Goal: Task Accomplishment & Management: Use online tool/utility

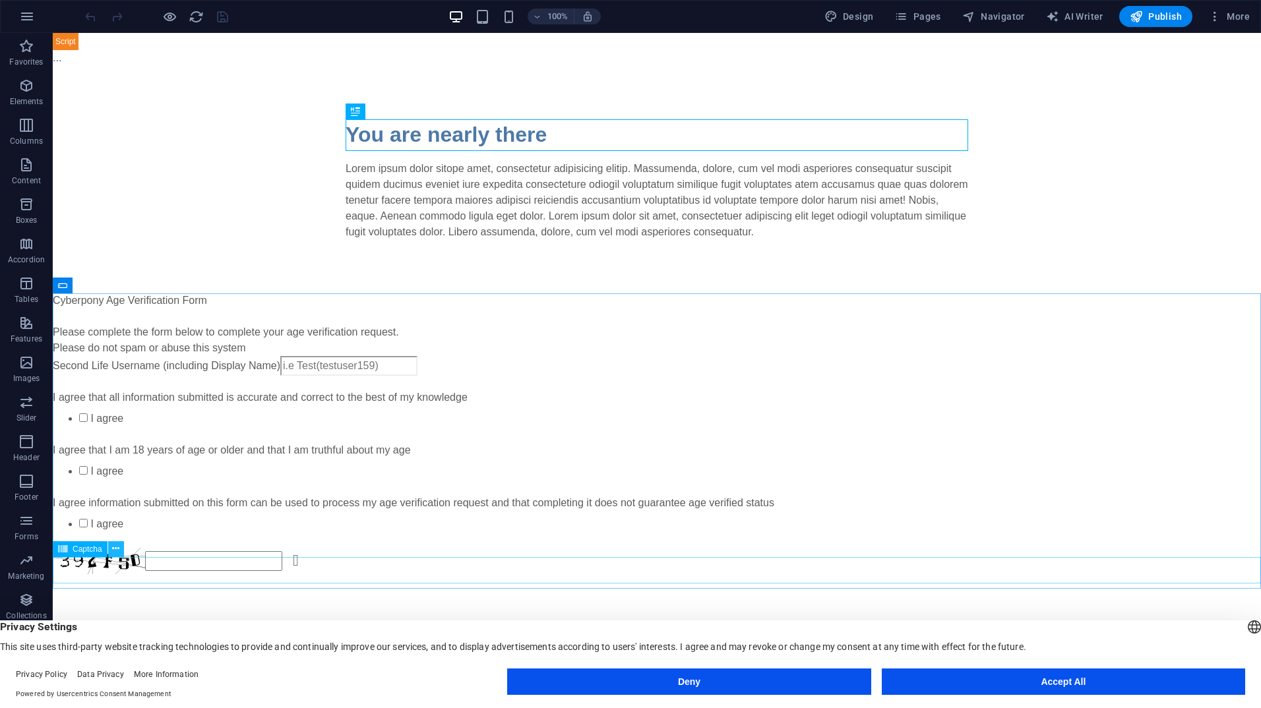
click at [114, 547] on icon at bounding box center [115, 549] width 7 height 14
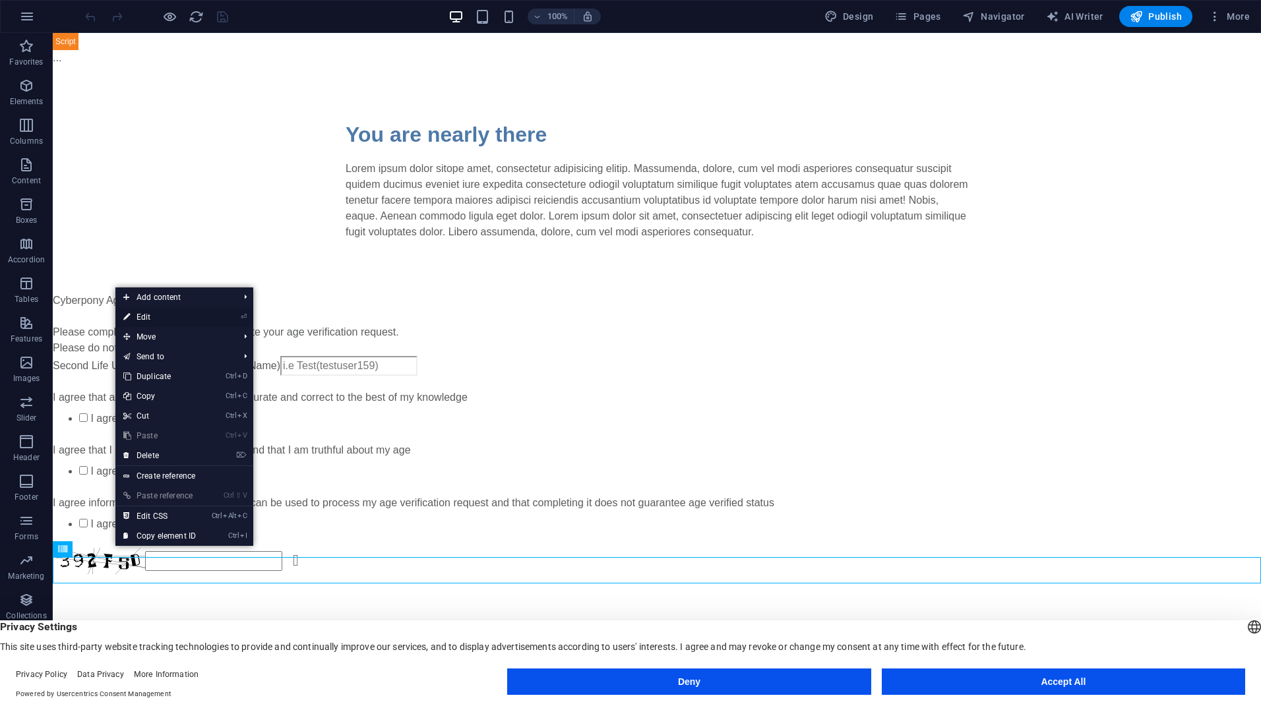
click at [155, 309] on link "⏎ Edit" at bounding box center [159, 317] width 88 height 20
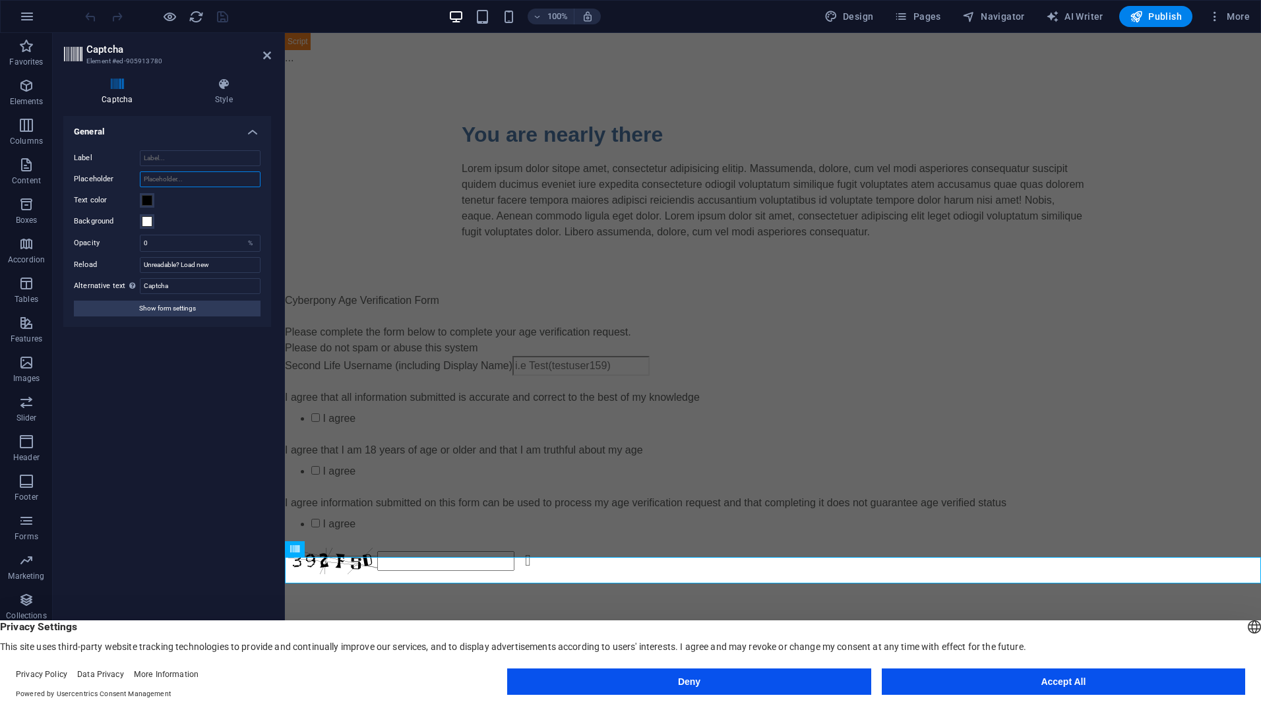
click at [187, 179] on input "Placeholder" at bounding box center [200, 179] width 121 height 16
click at [187, 158] on input "Label" at bounding box center [200, 158] width 121 height 16
type input "Please complete the capcha"
click at [209, 181] on input "Placeholder" at bounding box center [200, 179] width 121 height 16
click at [268, 60] on icon at bounding box center [267, 55] width 8 height 11
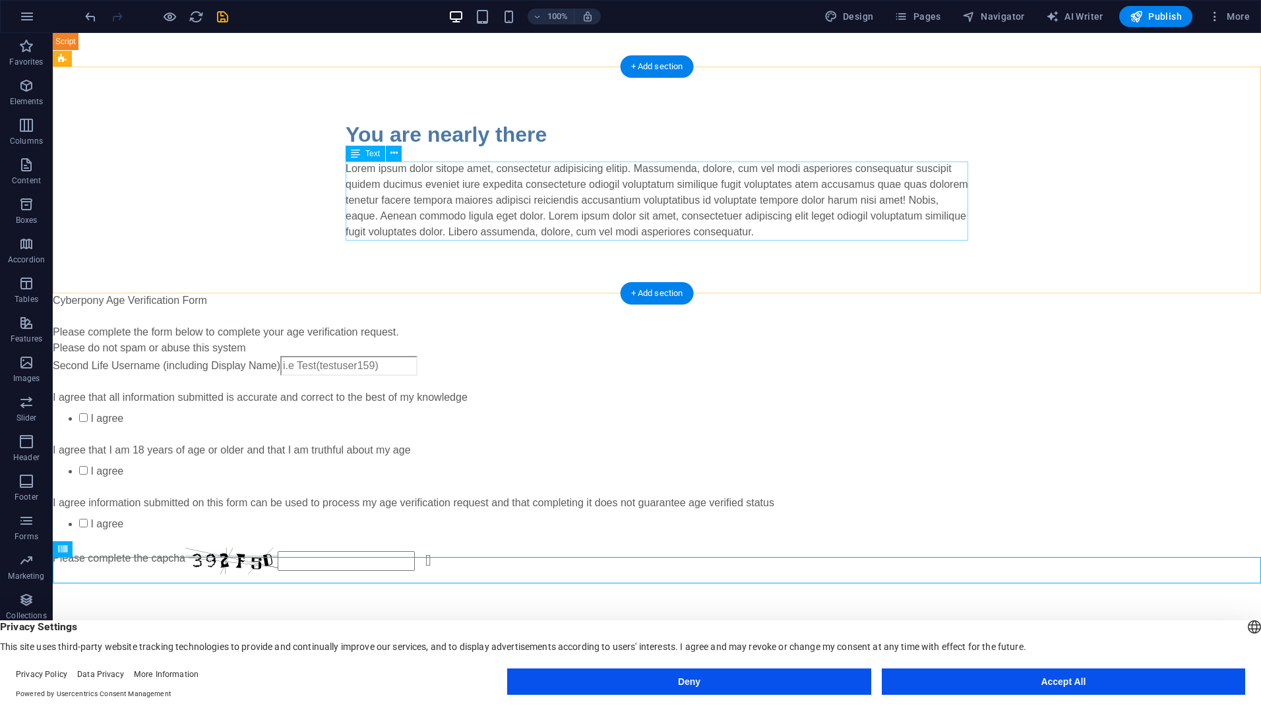
click at [390, 189] on div "Lorem ipsum dolor sitope amet, consectetur adipisicing elitip. Massumenda, dolo…" at bounding box center [657, 200] width 622 height 79
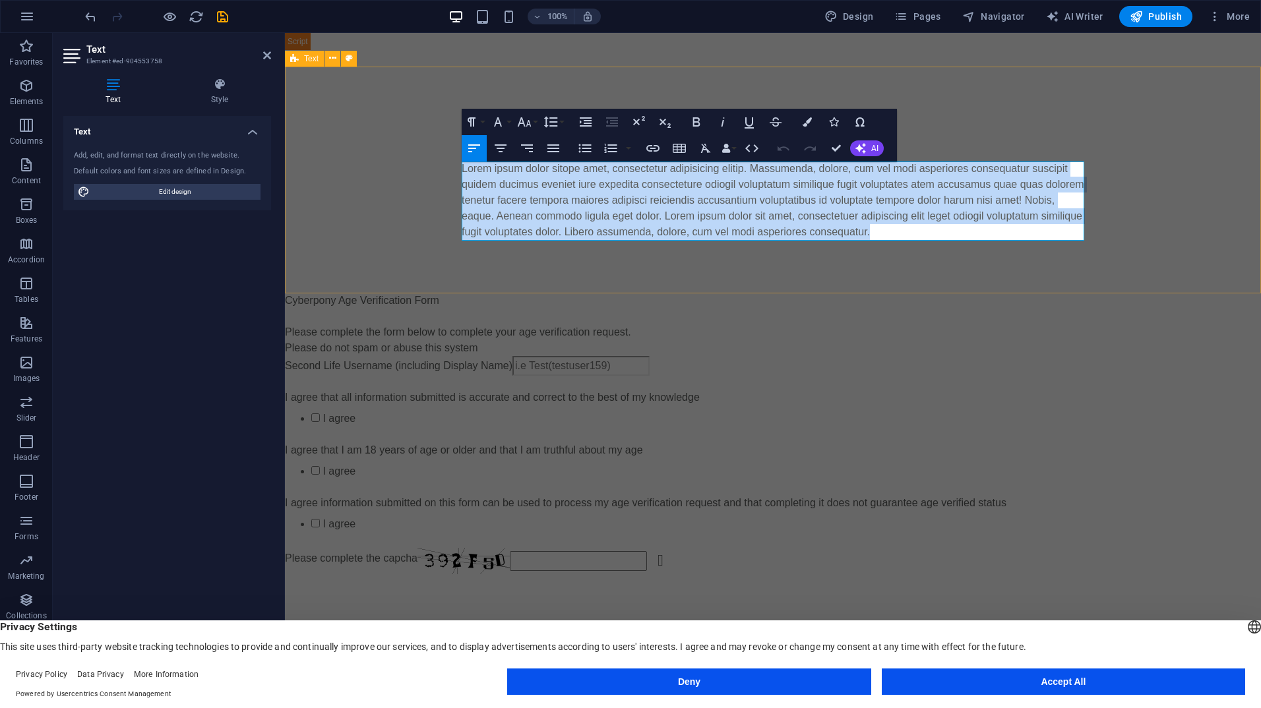
drag, startPoint x: 941, startPoint y: 234, endPoint x: 374, endPoint y: 125, distance: 577.4
click at [374, 125] on div "You are nearly there Lorem ipsum dolor sitope amet, consectetur adipisicing eli…" at bounding box center [773, 179] width 976 height 227
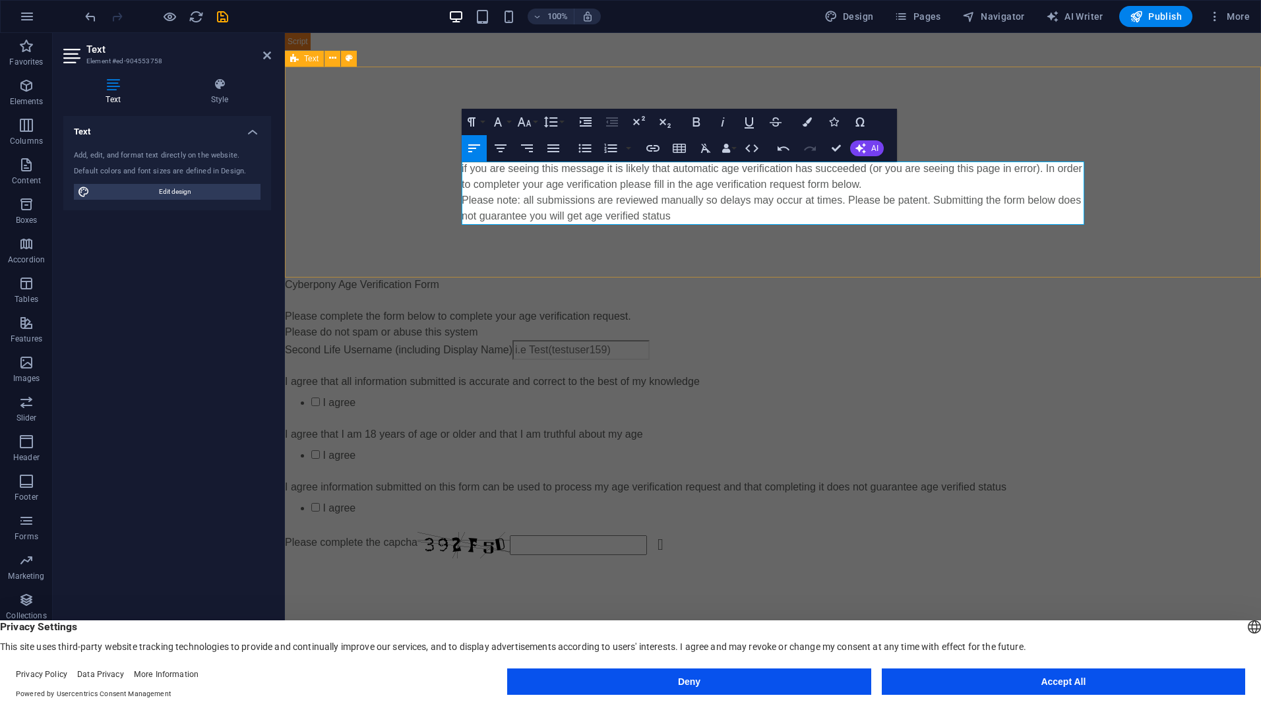
click at [351, 193] on div "You are nearly there ​if you are seeing this message it is likely that automati…" at bounding box center [773, 171] width 976 height 211
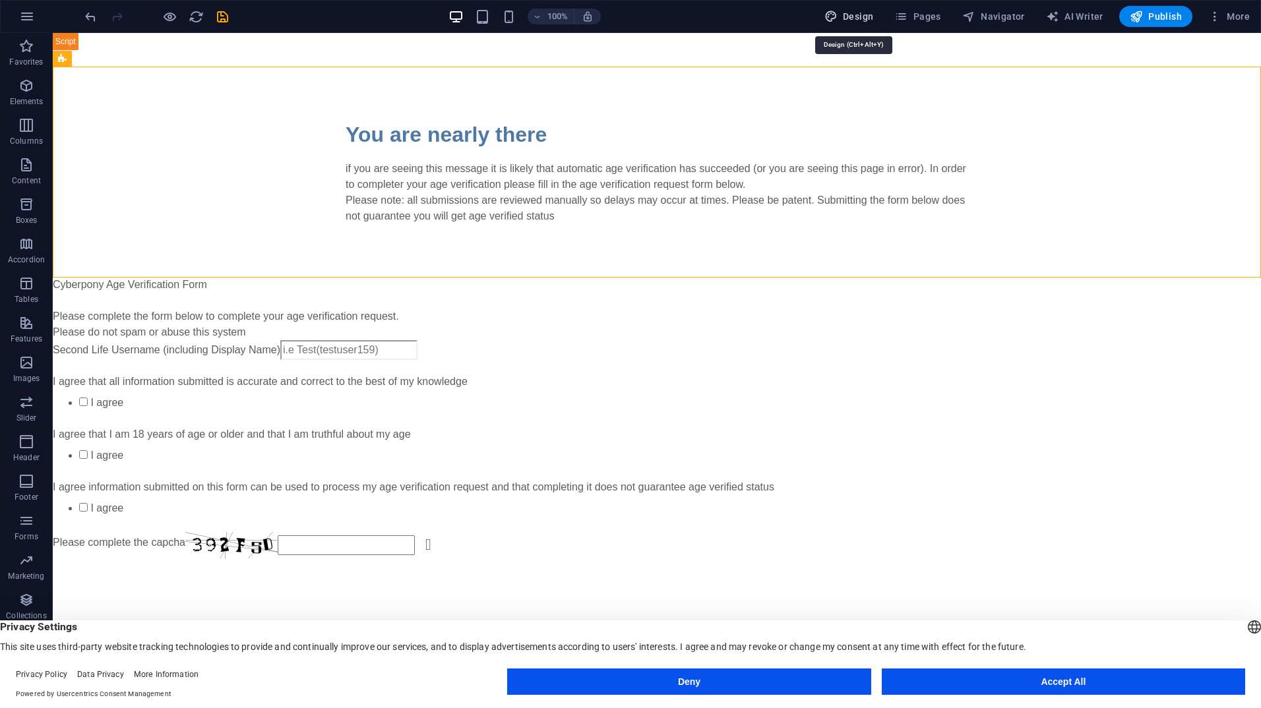
click at [849, 24] on button "Design" at bounding box center [849, 16] width 60 height 21
select select "px"
select select "400"
select select "px"
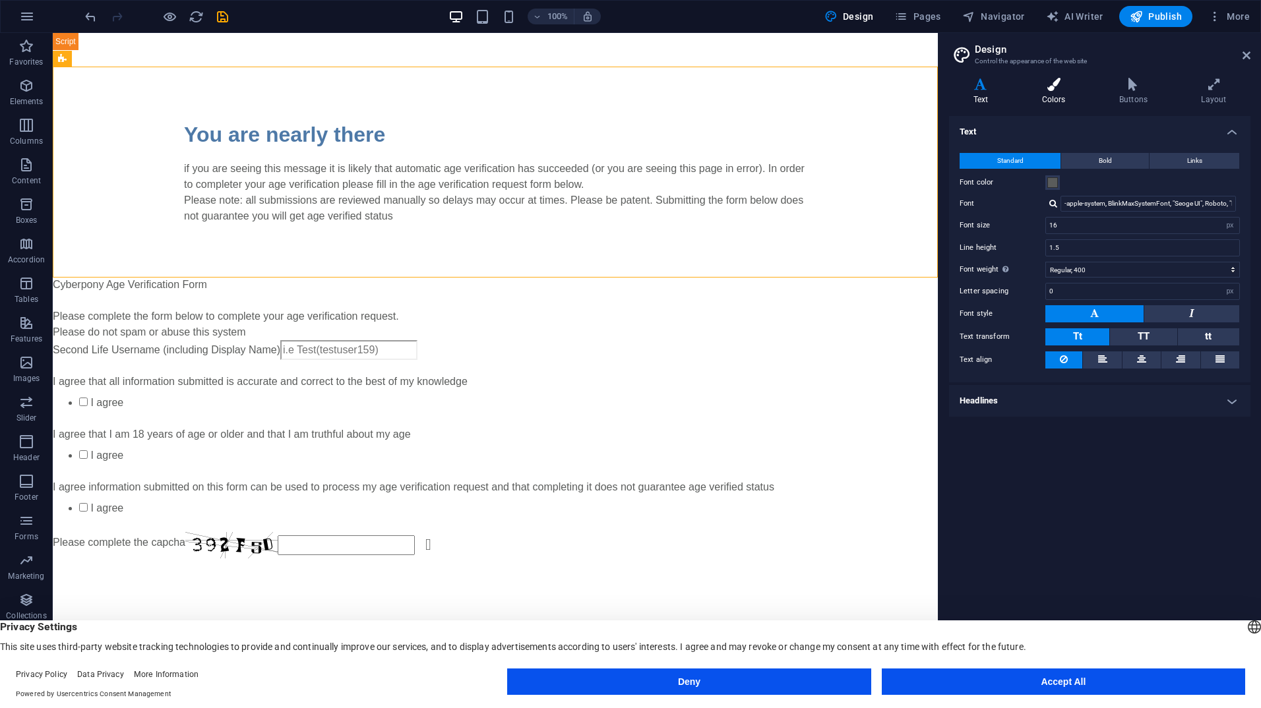
click at [1047, 89] on icon at bounding box center [1053, 84] width 72 height 13
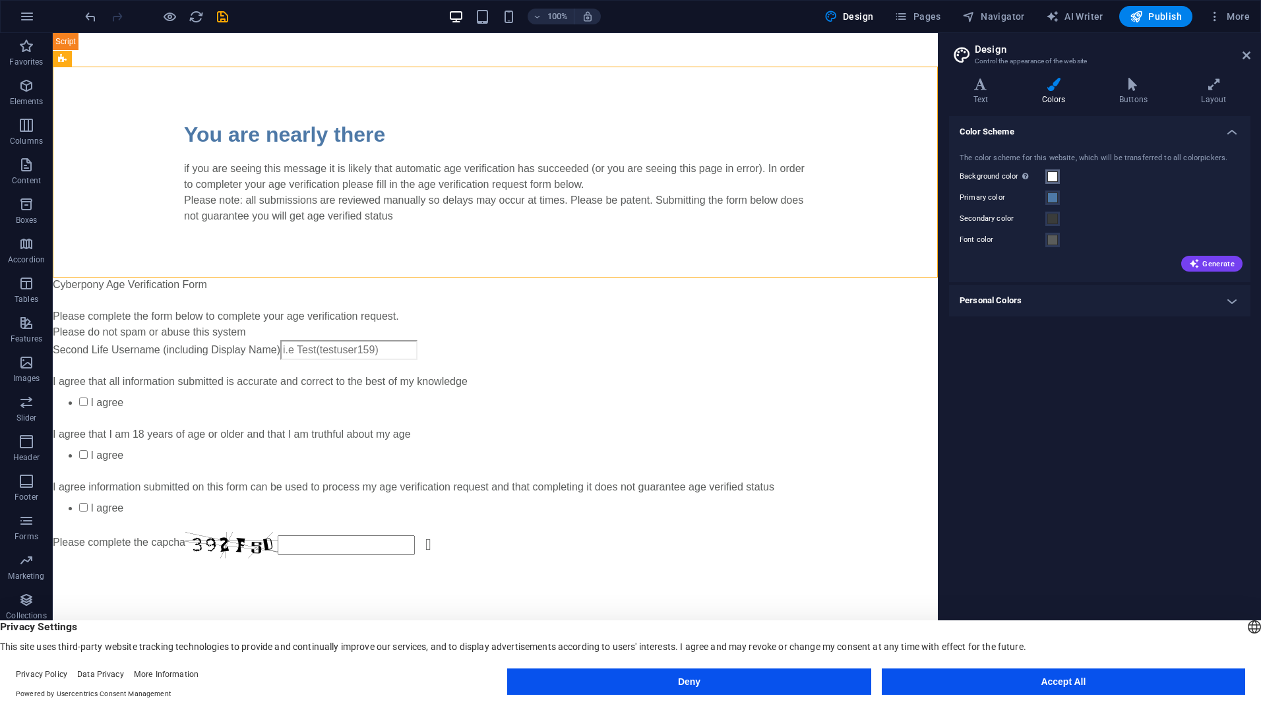
click at [1048, 176] on span at bounding box center [1052, 176] width 11 height 11
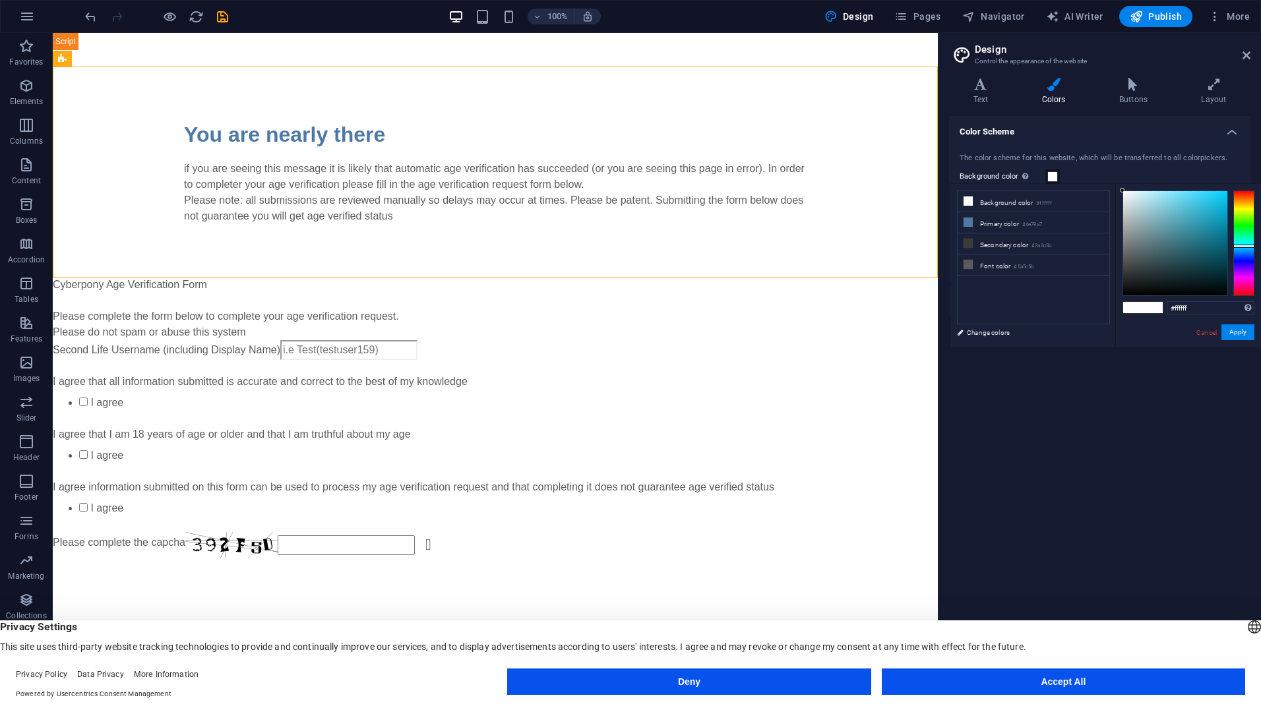
drag, startPoint x: 1240, startPoint y: 214, endPoint x: 1242, endPoint y: 246, distance: 32.4
click at [1242, 246] on div at bounding box center [1243, 244] width 21 height 106
drag, startPoint x: 1149, startPoint y: 191, endPoint x: 1227, endPoint y: 190, distance: 78.5
click at [1227, 191] on div at bounding box center [1175, 244] width 106 height 106
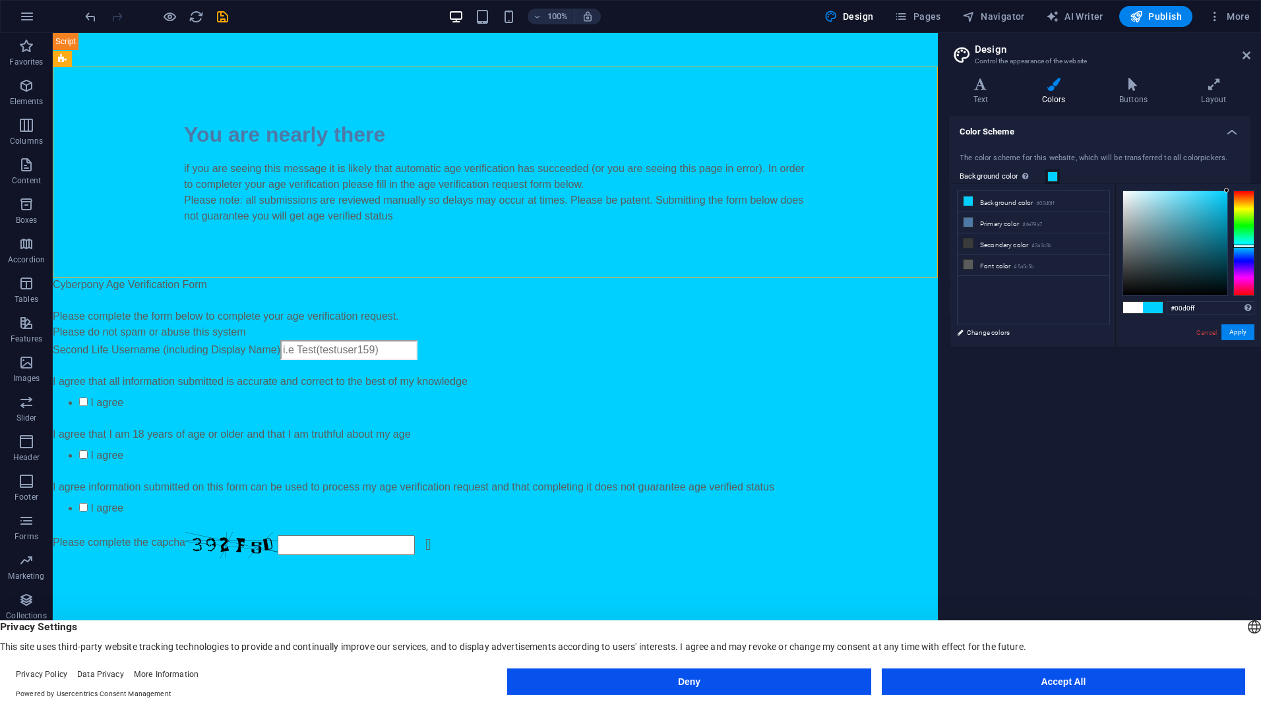
drag, startPoint x: 1224, startPoint y: 188, endPoint x: 1223, endPoint y: 215, distance: 27.0
click at [1223, 215] on div "#00d0ff Supported formats #0852ed rgb(8, 82, 237) rgba(8, 82, 237, 90%) hsv(221…" at bounding box center [1188, 361] width 146 height 355
type input "#00d0ff"
drag, startPoint x: 1223, startPoint y: 215, endPoint x: 1227, endPoint y: 185, distance: 29.9
click at [1227, 185] on div "#00d0ff Supported formats #0852ed rgb(8, 82, 237) rgba(8, 82, 237, 90%) hsv(221…" at bounding box center [1188, 361] width 146 height 355
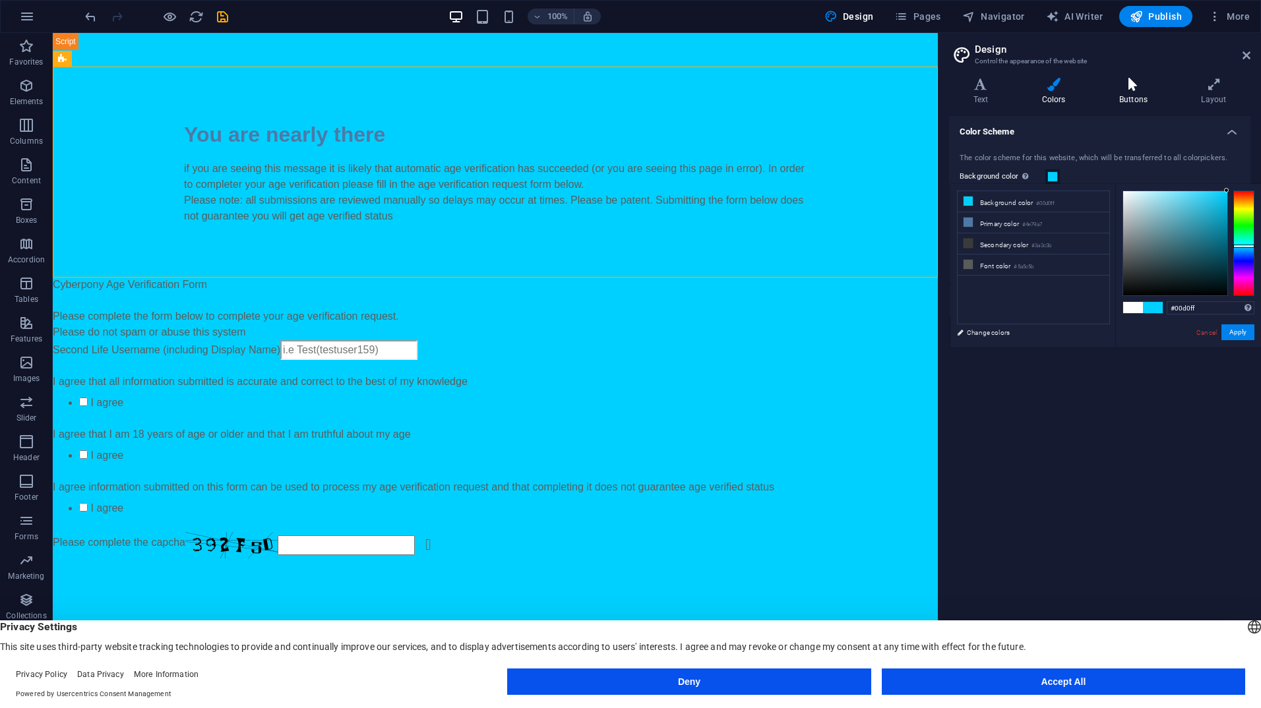
click at [1121, 94] on h4 "Buttons" at bounding box center [1136, 92] width 82 height 28
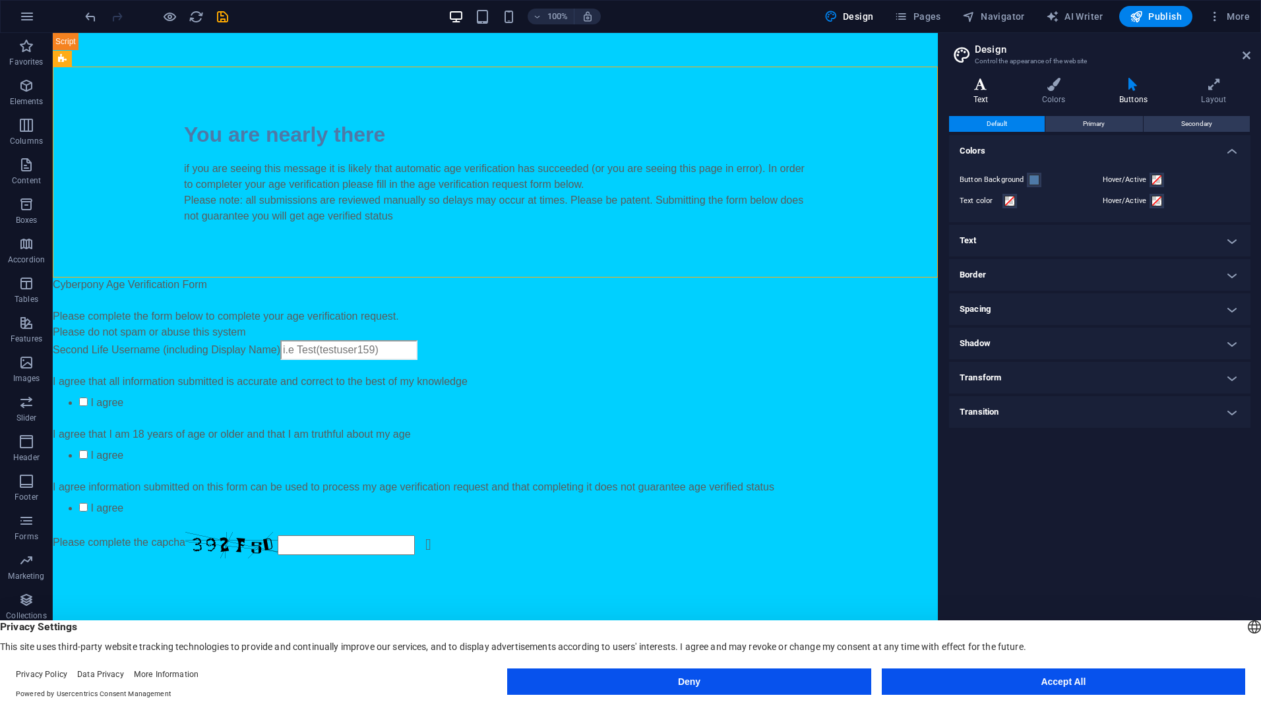
click at [971, 88] on icon at bounding box center [980, 84] width 63 height 13
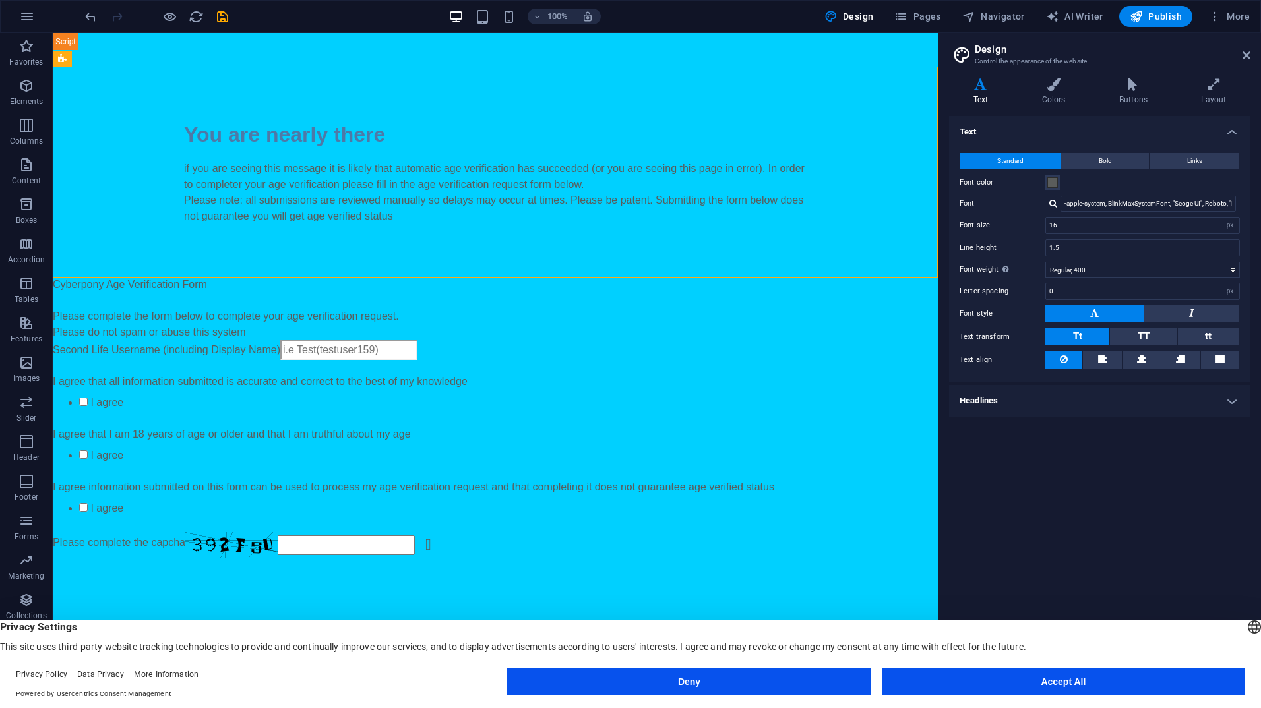
click at [971, 88] on icon at bounding box center [980, 84] width 63 height 13
click at [1053, 180] on span at bounding box center [1052, 182] width 11 height 11
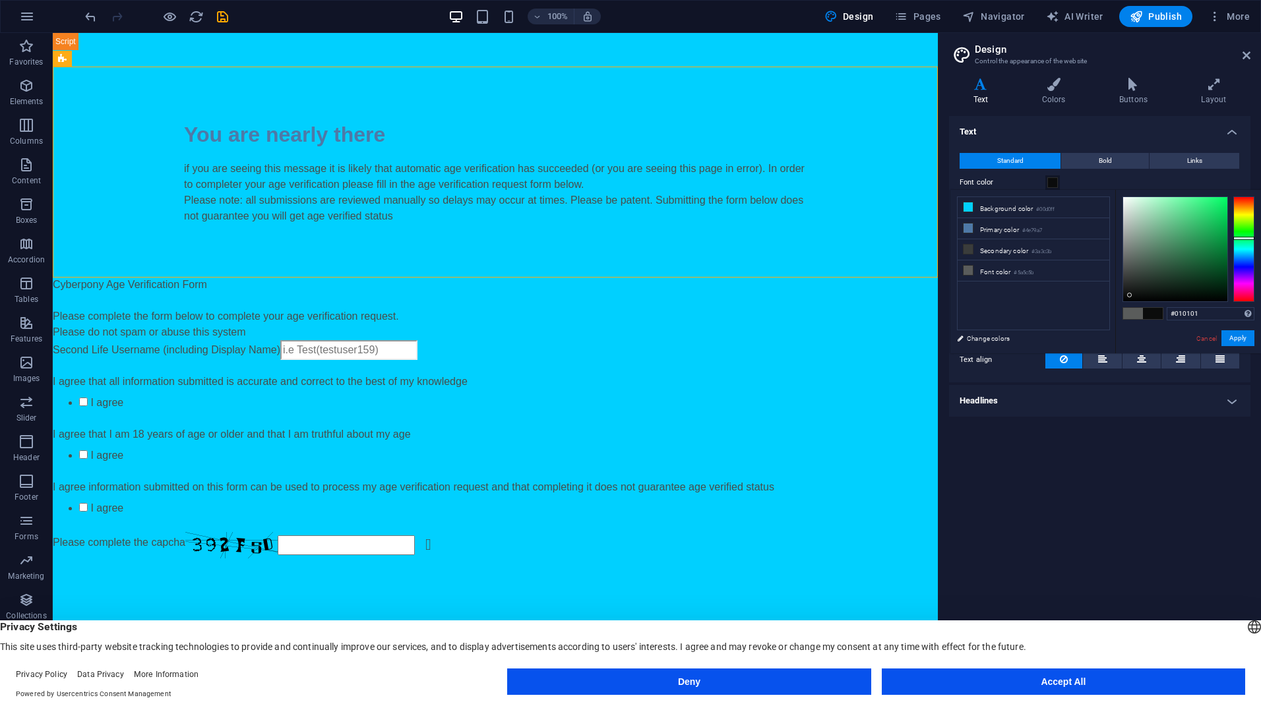
type input "#000000"
drag, startPoint x: 1129, startPoint y: 269, endPoint x: 1102, endPoint y: 319, distance: 56.9
click at [1102, 319] on div "less Background color #00d0ff Primary color #4e79a7 Secondary color #3a3c3b Fon…" at bounding box center [1105, 272] width 311 height 164
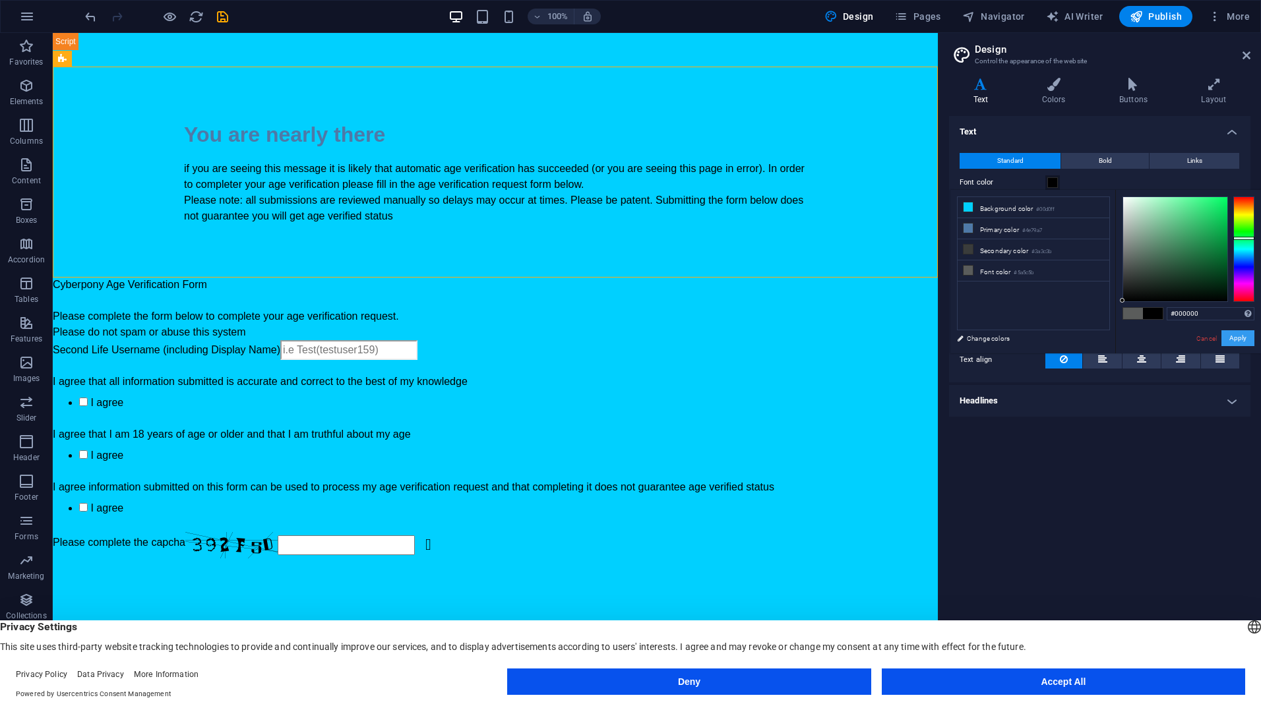
click at [1236, 338] on button "Apply" at bounding box center [1237, 338] width 33 height 16
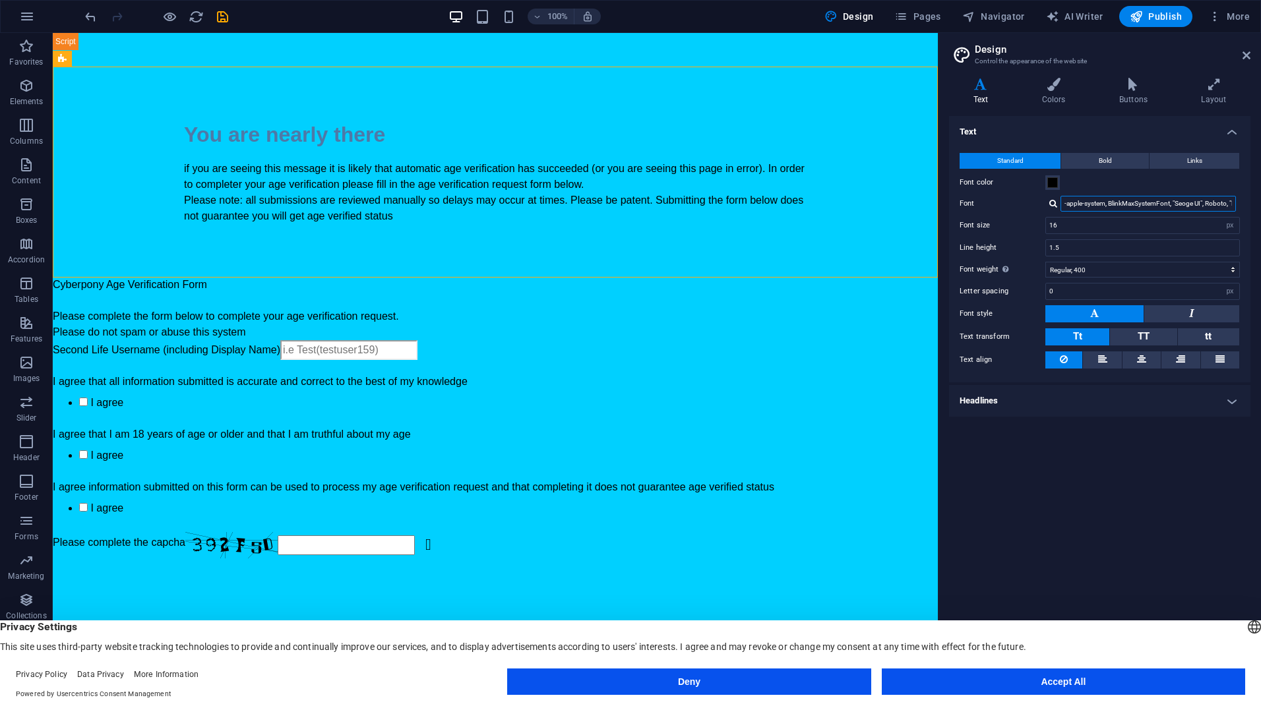
click at [1122, 203] on input "-apple-system, BlinkMaxSystemFont, "Seoge UI", Roboto, "Helvetica Neue", Arial,…" at bounding box center [1147, 204] width 175 height 16
click at [1083, 198] on input "-apple-system, BlinkMaxSystemFont, "Seoge UI", Roboto, "Helvetica Neue", Arial,…" at bounding box center [1147, 204] width 175 height 16
click at [1155, 202] on input "-apple-system, BlinkMaxSystemFont, "Seoge UI", Roboto, "Helvetica Neue", Arial,…" at bounding box center [1147, 204] width 175 height 16
click at [1188, 201] on input "-apple-system, BlinkMaxSystemFont, "Seoge UI", Roboto, "Helvetica Neue", Arial,…" at bounding box center [1147, 204] width 175 height 16
click at [1233, 267] on select "Thin, 100 Extra-light, 200 Light, 300 Regular, 400 Medium, 500 Semi-bold, 600 B…" at bounding box center [1142, 270] width 195 height 16
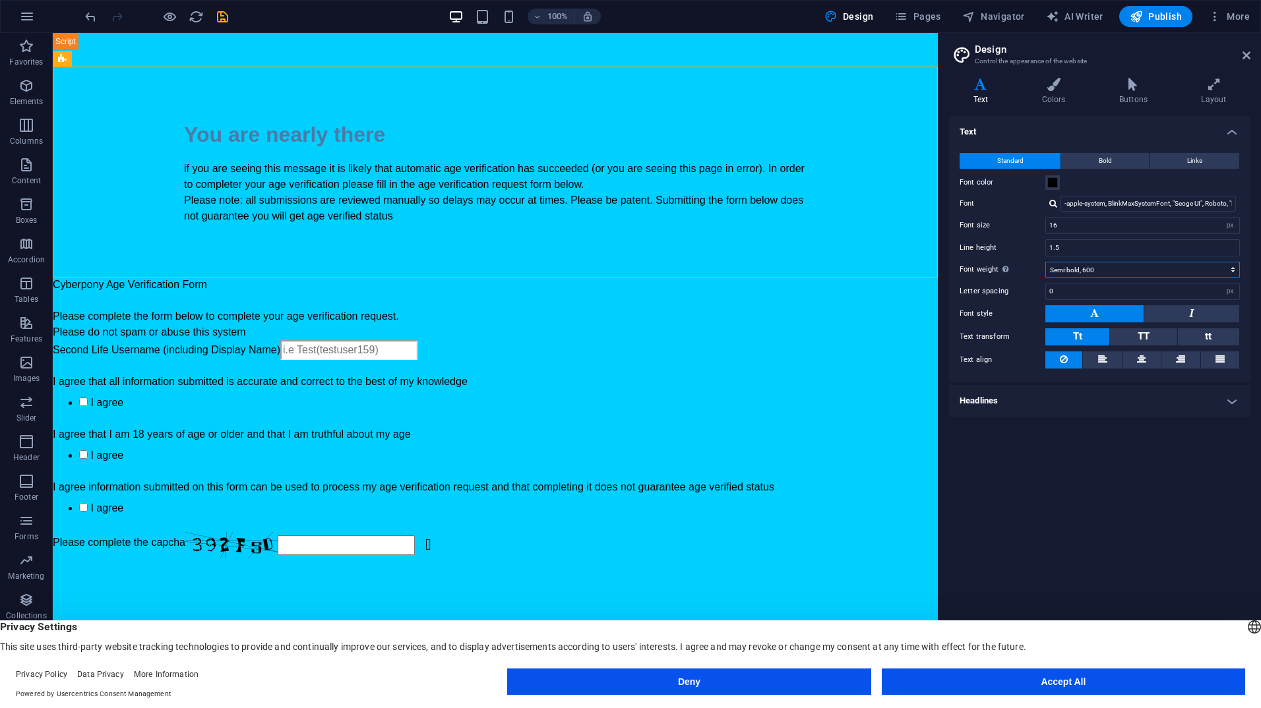
click at [1045, 262] on select "Thin, 100 Extra-light, 200 Light, 300 Regular, 400 Medium, 500 Semi-bold, 600 B…" at bounding box center [1142, 270] width 195 height 16
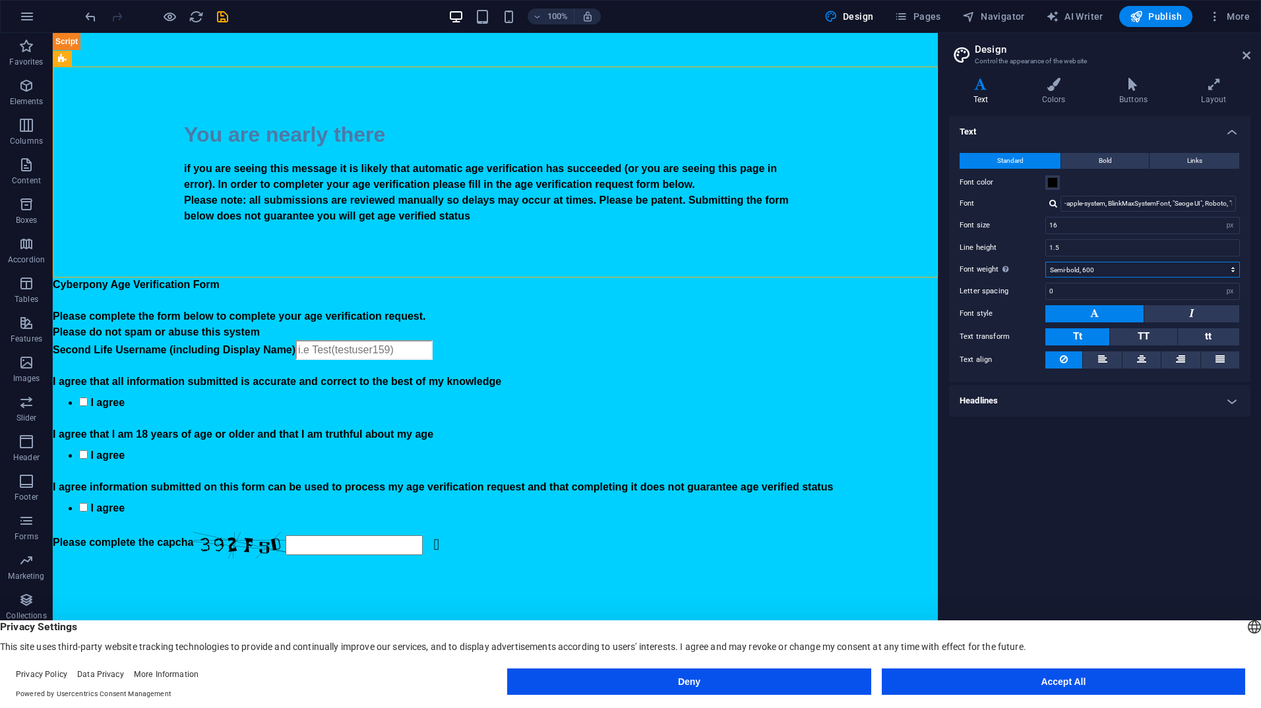
click at [1076, 264] on select "Thin, 100 Extra-light, 200 Light, 300 Regular, 400 Medium, 500 Semi-bold, 600 B…" at bounding box center [1142, 270] width 195 height 16
click at [1045, 262] on select "Thin, 100 Extra-light, 200 Light, 300 Regular, 400 Medium, 500 Semi-bold, 600 B…" at bounding box center [1142, 270] width 195 height 16
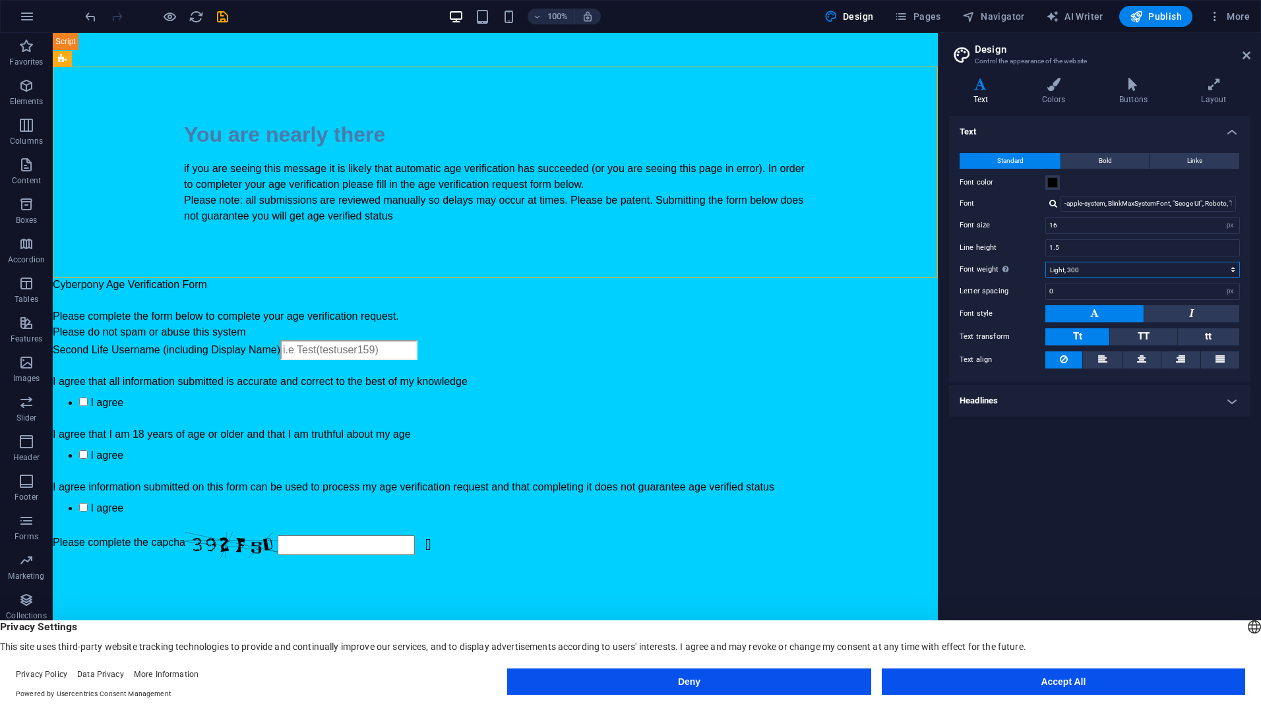
click at [1070, 268] on select "Thin, 100 Extra-light, 200 Light, 300 Regular, 400 Medium, 500 Semi-bold, 600 B…" at bounding box center [1142, 270] width 195 height 16
select select "400"
click at [1045, 262] on select "Thin, 100 Extra-light, 200 Light, 300 Regular, 400 Medium, 500 Semi-bold, 600 B…" at bounding box center [1142, 270] width 195 height 16
click at [1085, 162] on button "Bold" at bounding box center [1105, 161] width 88 height 16
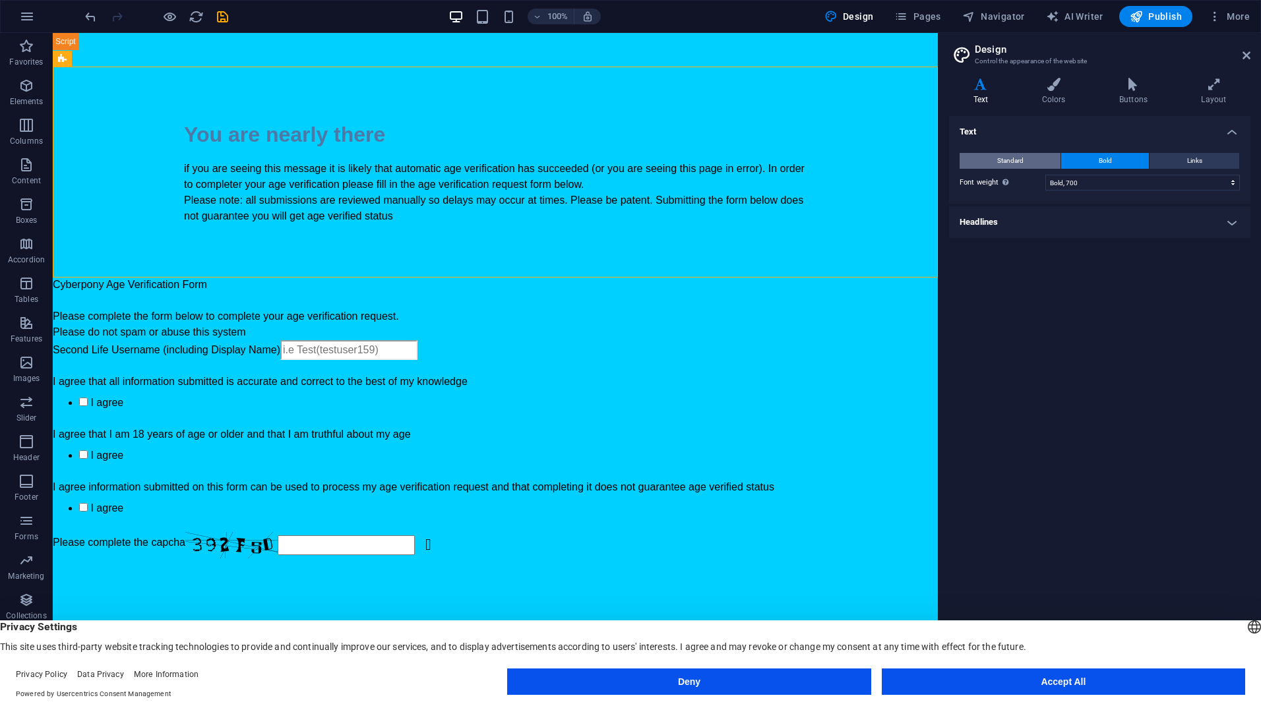
click at [1026, 167] on button "Standard" at bounding box center [1009, 161] width 101 height 16
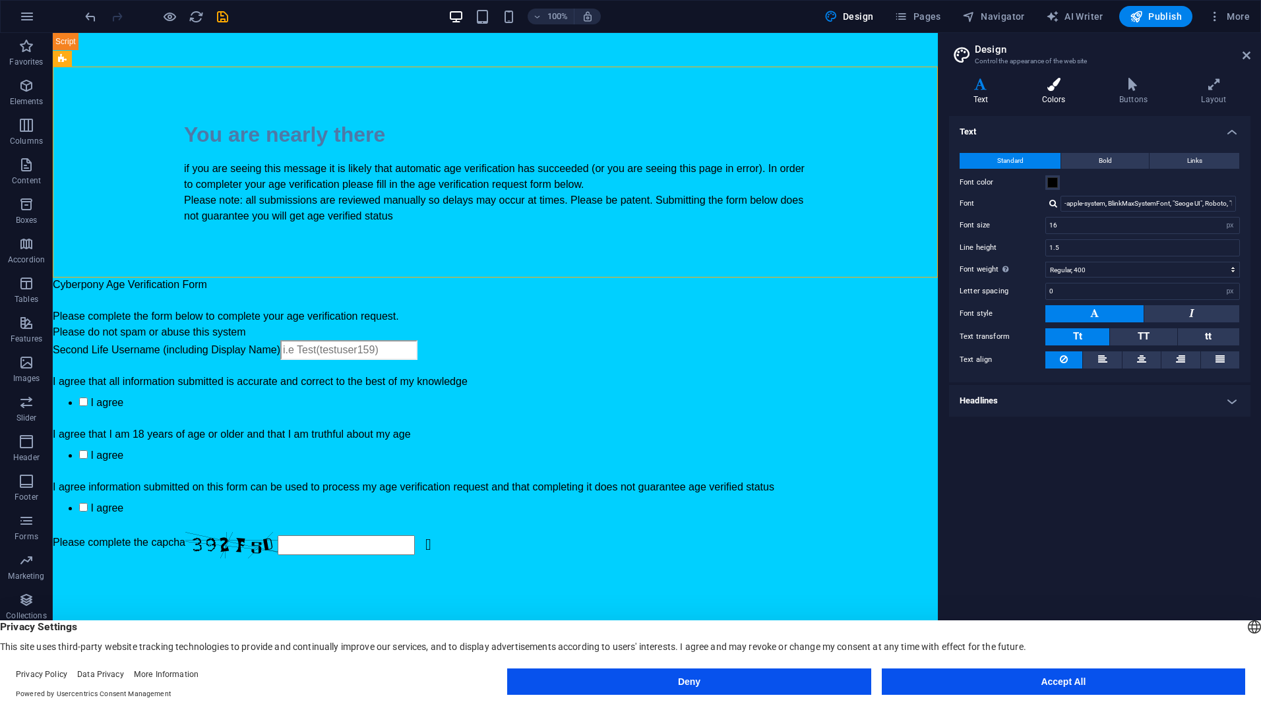
click at [1062, 92] on h4 "Colors" at bounding box center [1055, 92] width 77 height 28
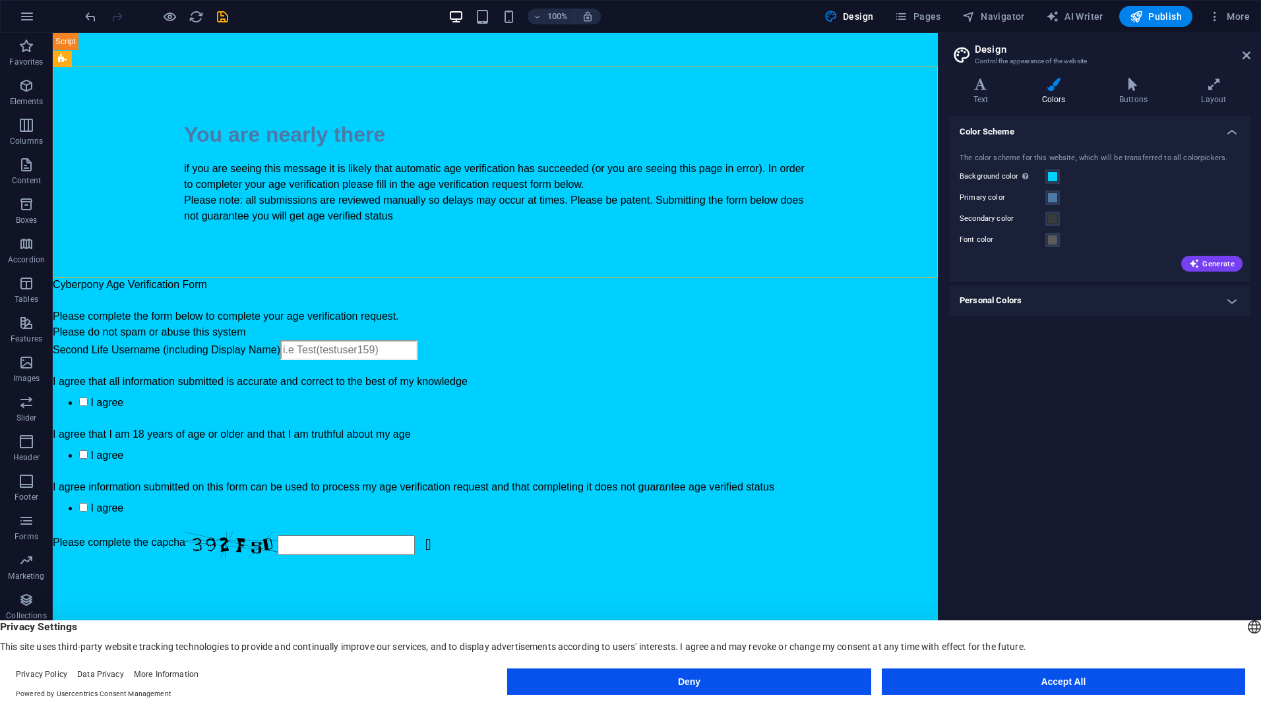
click at [665, 698] on div "Deny Accept All" at bounding box center [876, 685] width 738 height 32
click at [665, 673] on button "Deny" at bounding box center [688, 682] width 363 height 26
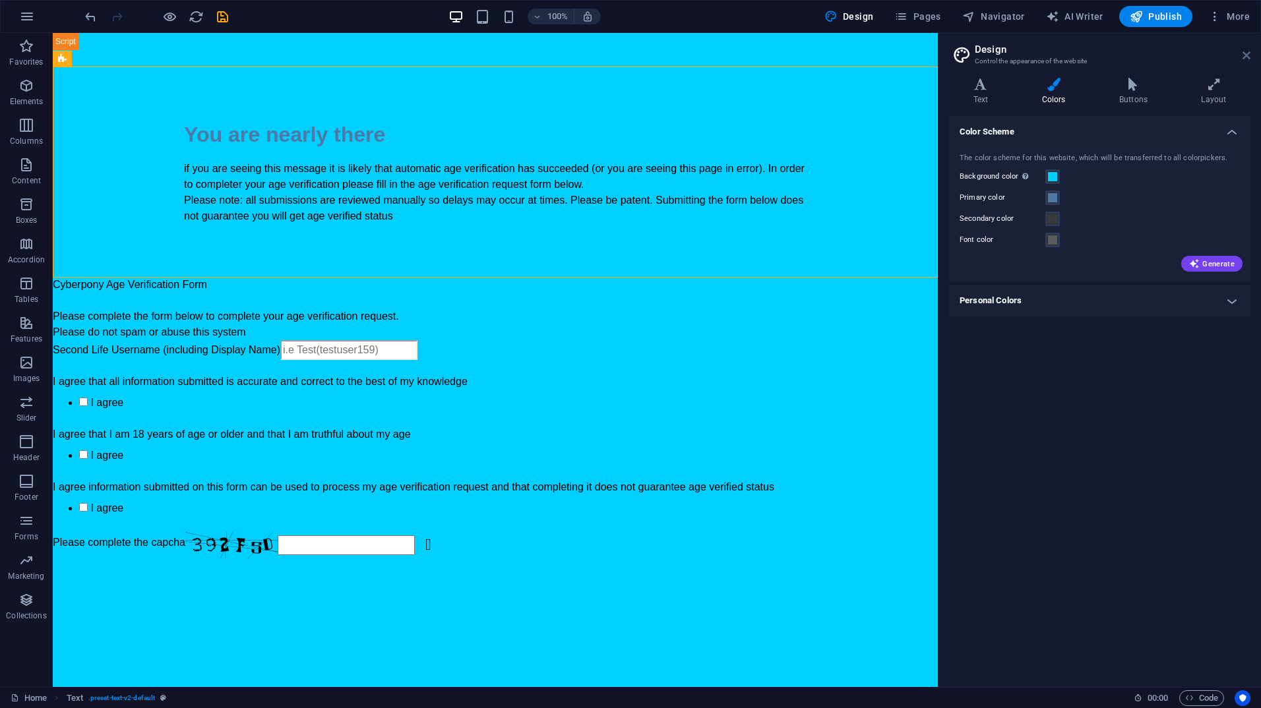
click at [1244, 58] on icon at bounding box center [1246, 55] width 8 height 11
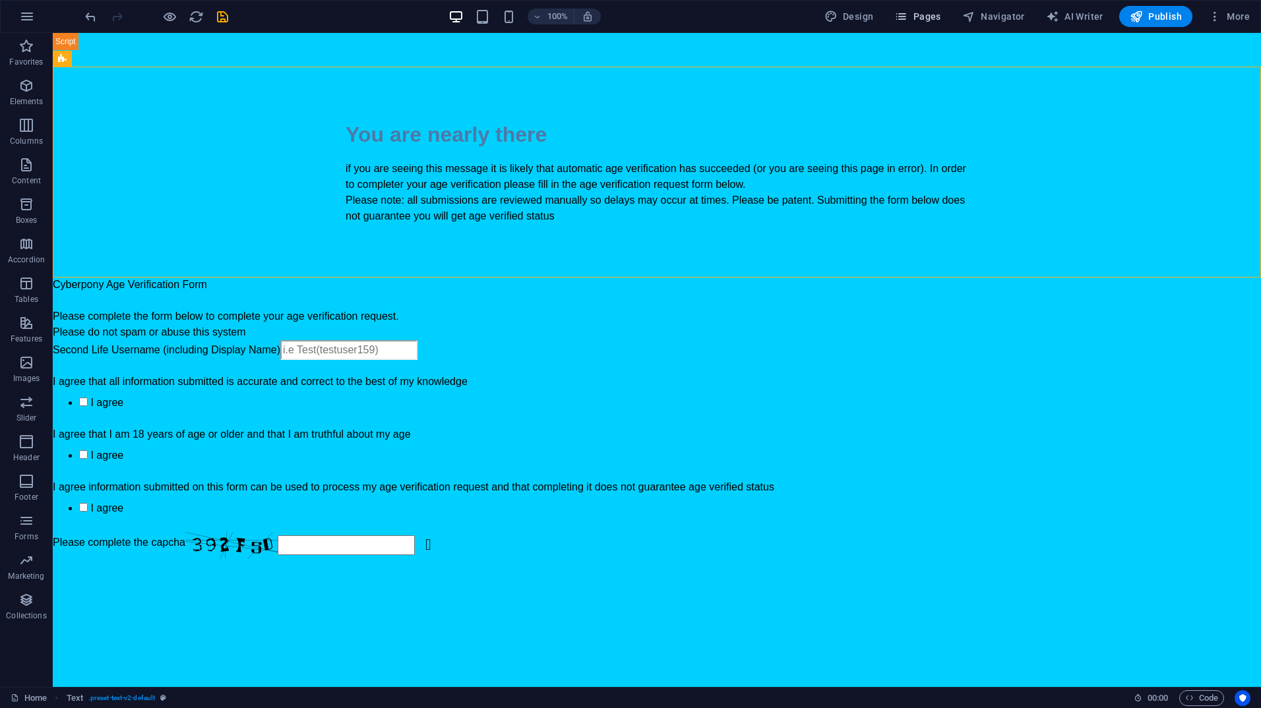
drag, startPoint x: 916, startPoint y: 28, endPoint x: 917, endPoint y: 19, distance: 8.6
click at [917, 19] on div "100% Design Pages Navigator AI Writer Publish More" at bounding box center [630, 17] width 1259 height 32
click at [917, 19] on span "Pages" at bounding box center [917, 16] width 46 height 13
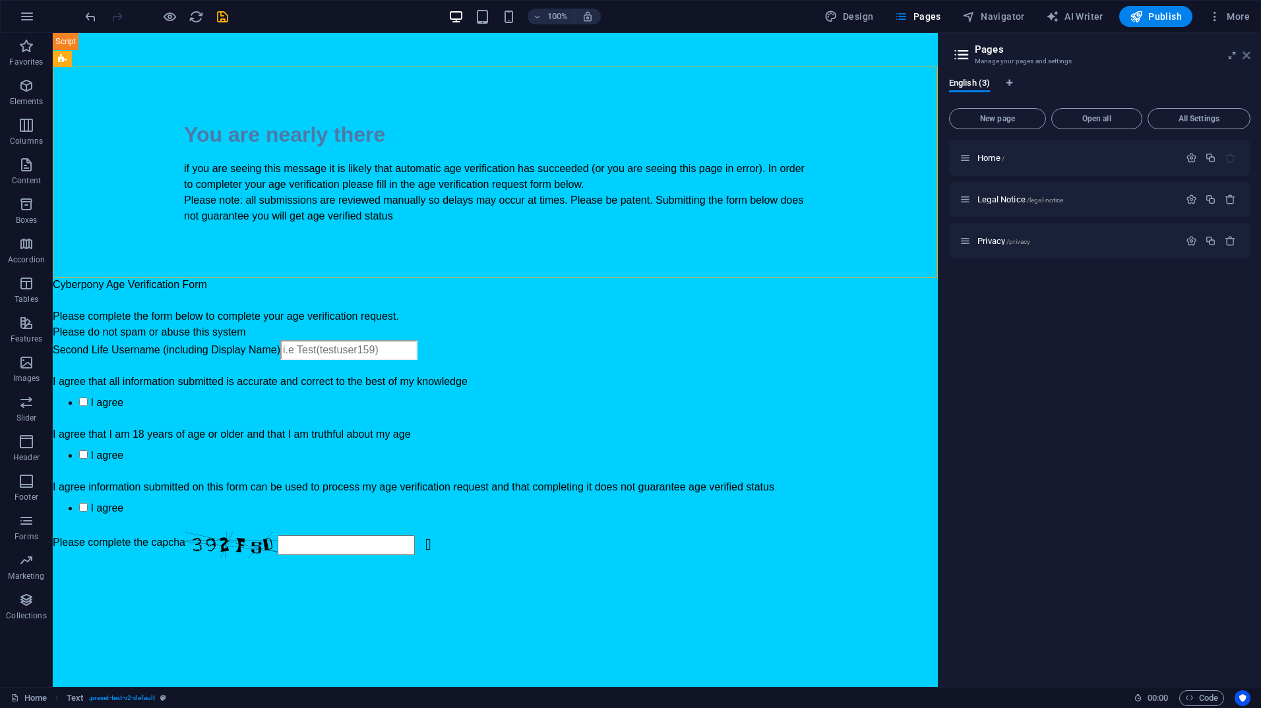
click at [1247, 55] on icon at bounding box center [1246, 55] width 8 height 11
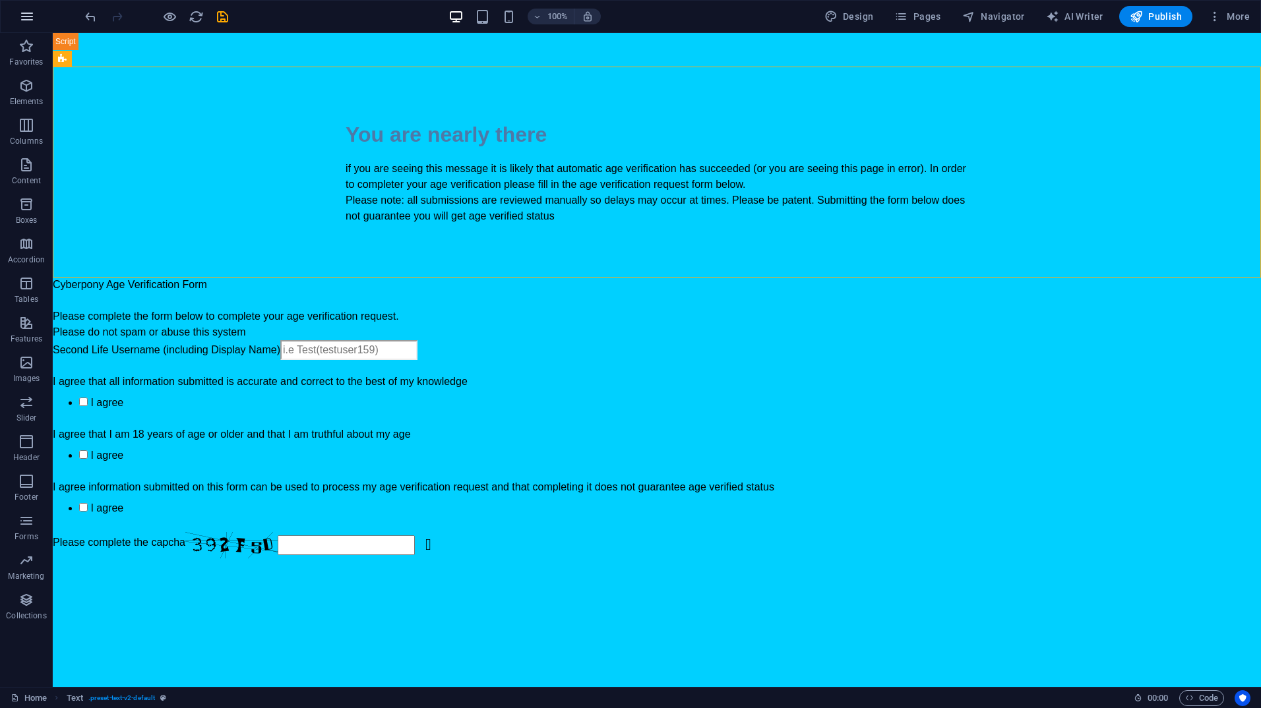
click at [26, 24] on button "button" at bounding box center [27, 17] width 32 height 32
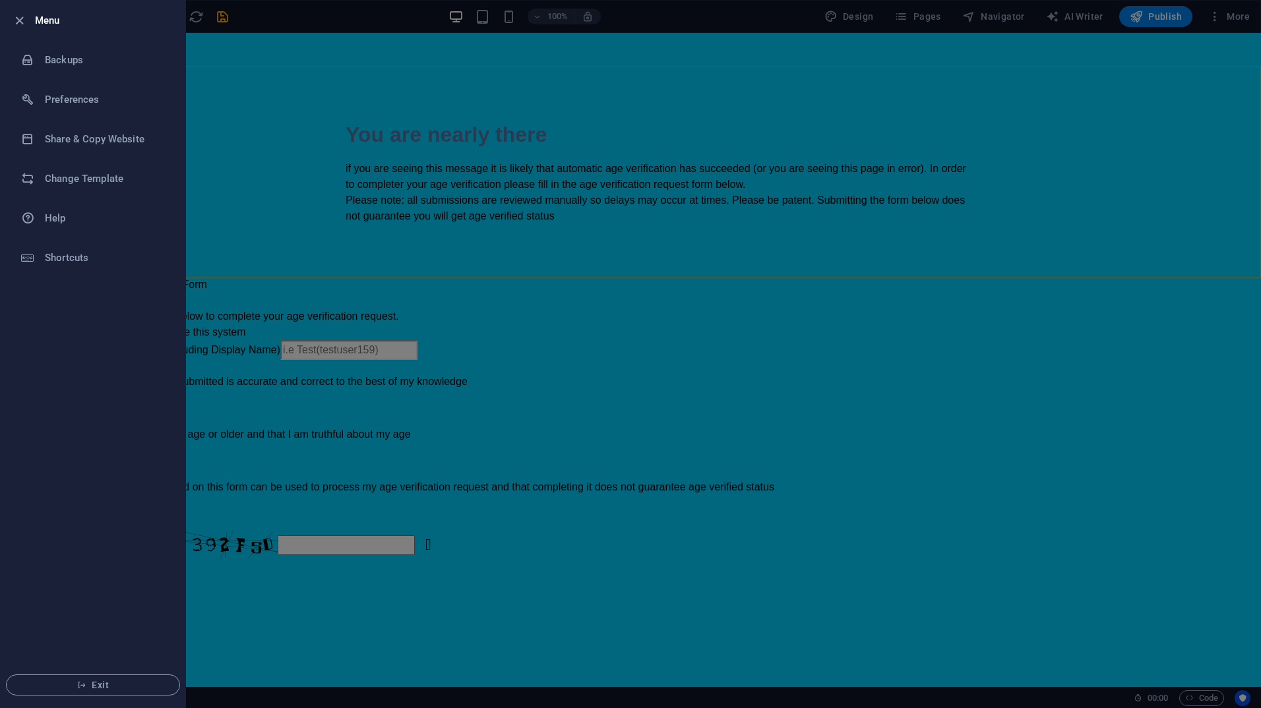
click at [274, 164] on div at bounding box center [630, 354] width 1261 height 708
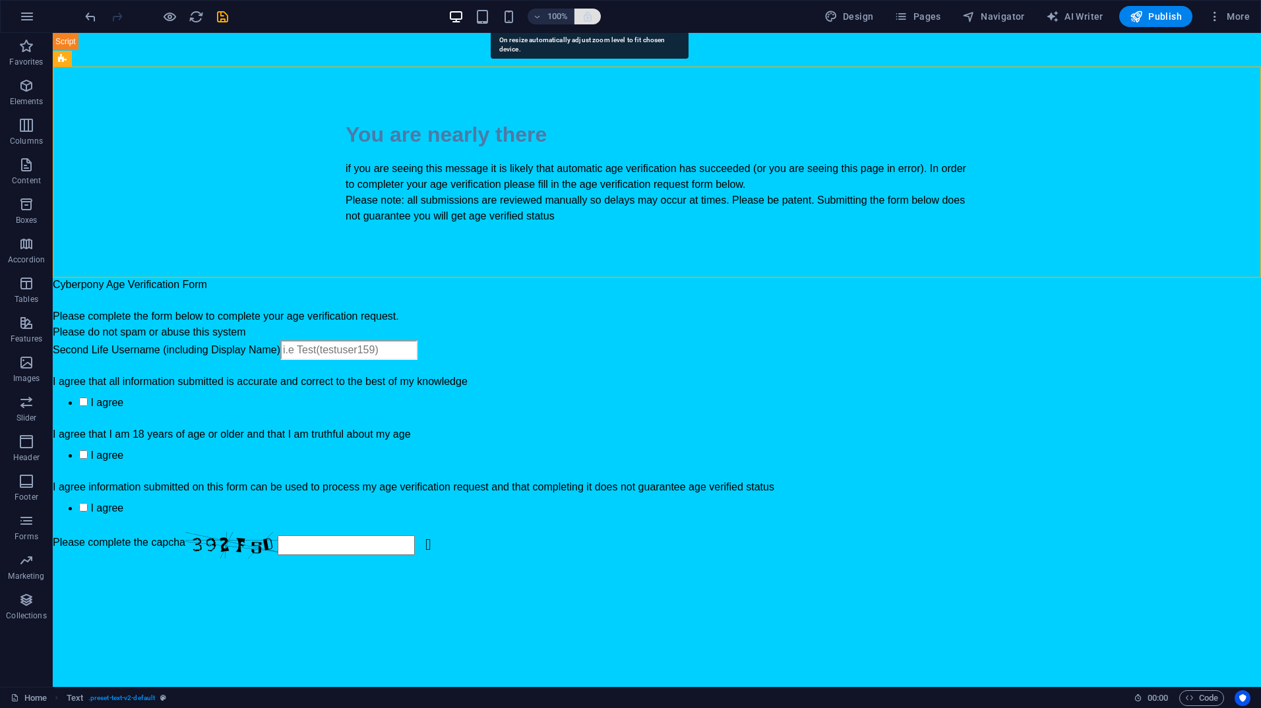
click at [593, 16] on icon "button" at bounding box center [588, 17] width 12 height 12
click at [855, 13] on span "Design" at bounding box center [848, 16] width 49 height 13
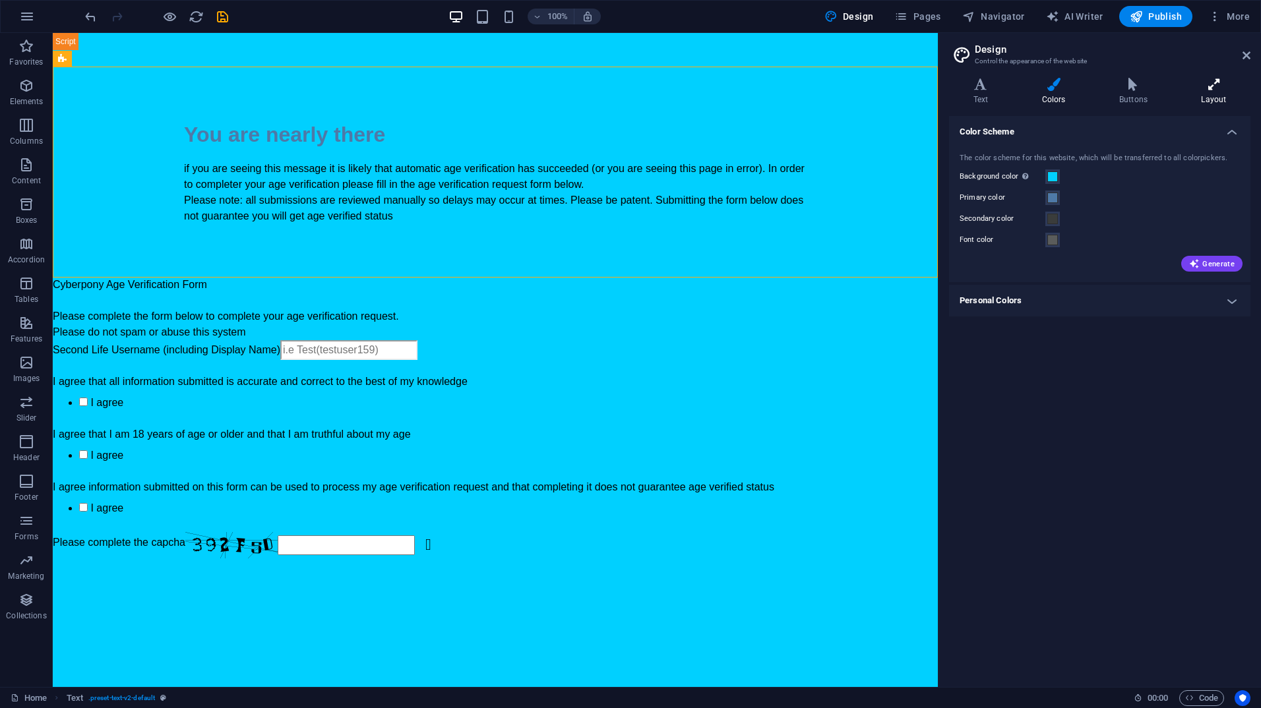
click at [1216, 98] on h4 "Layout" at bounding box center [1213, 92] width 73 height 28
click at [994, 92] on h4 "Text" at bounding box center [983, 92] width 69 height 28
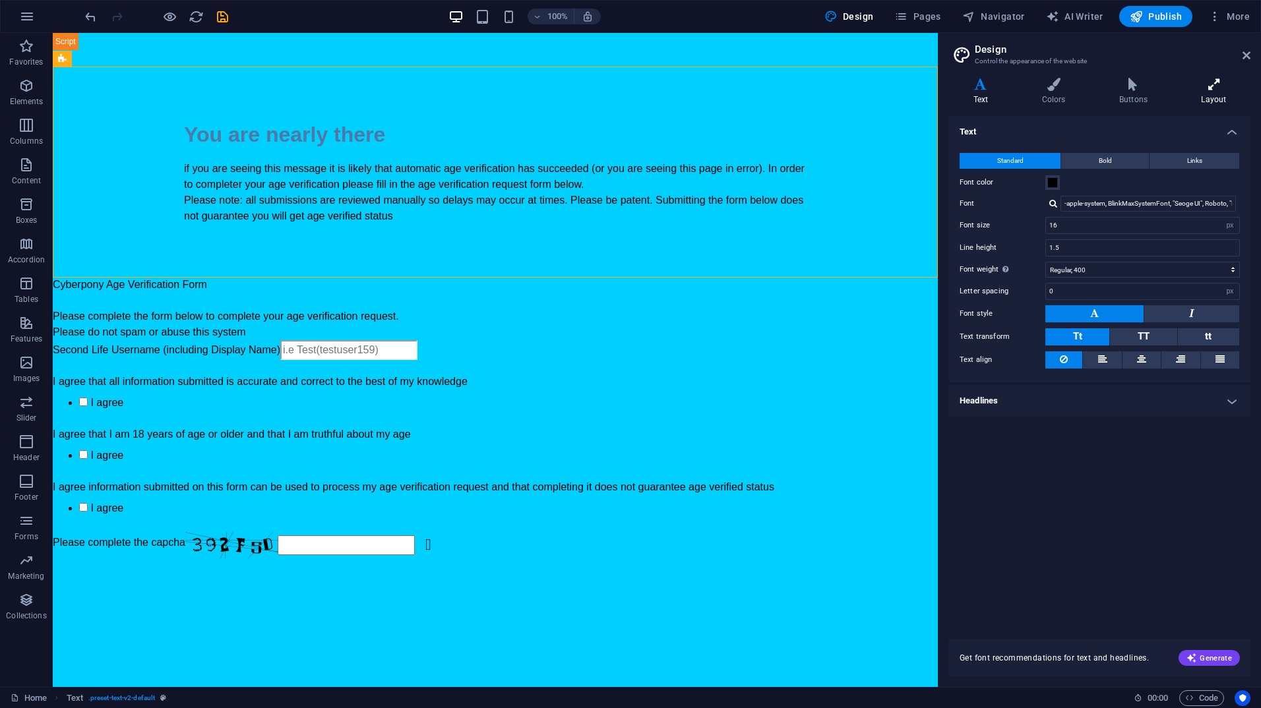
click at [1209, 100] on h4 "Layout" at bounding box center [1213, 92] width 73 height 28
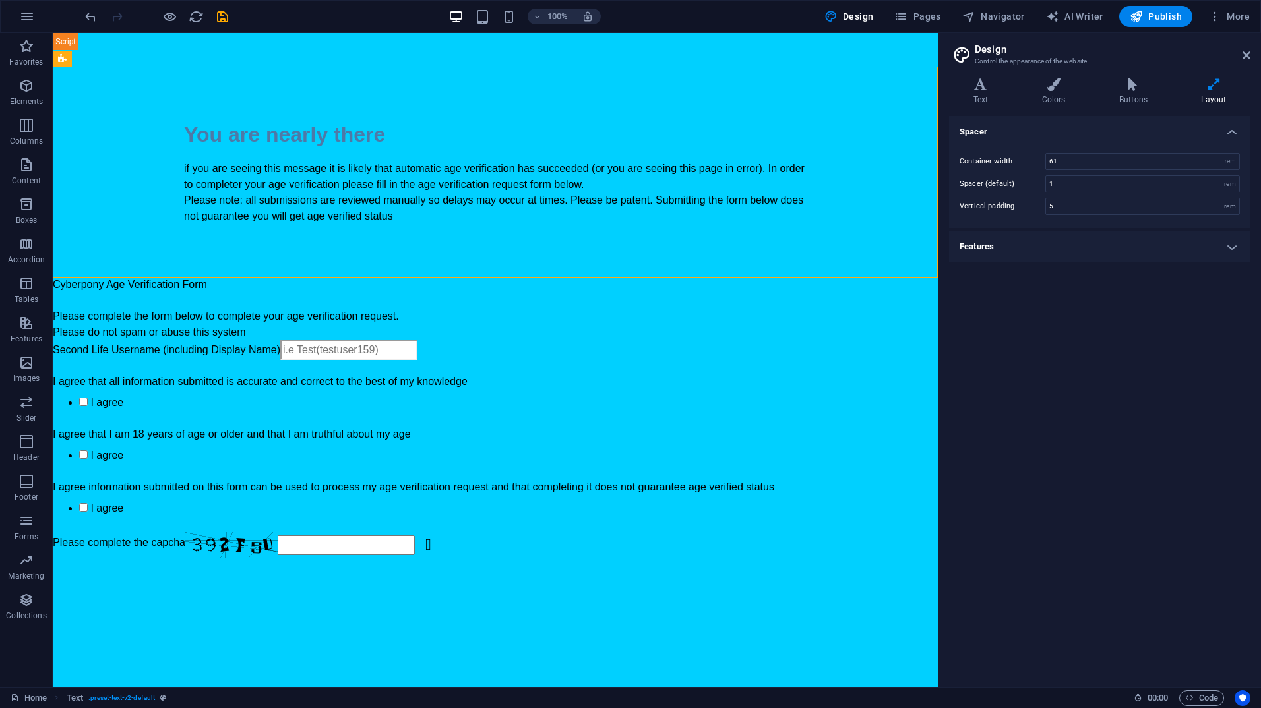
click at [1056, 245] on h4 "Features" at bounding box center [1099, 247] width 301 height 32
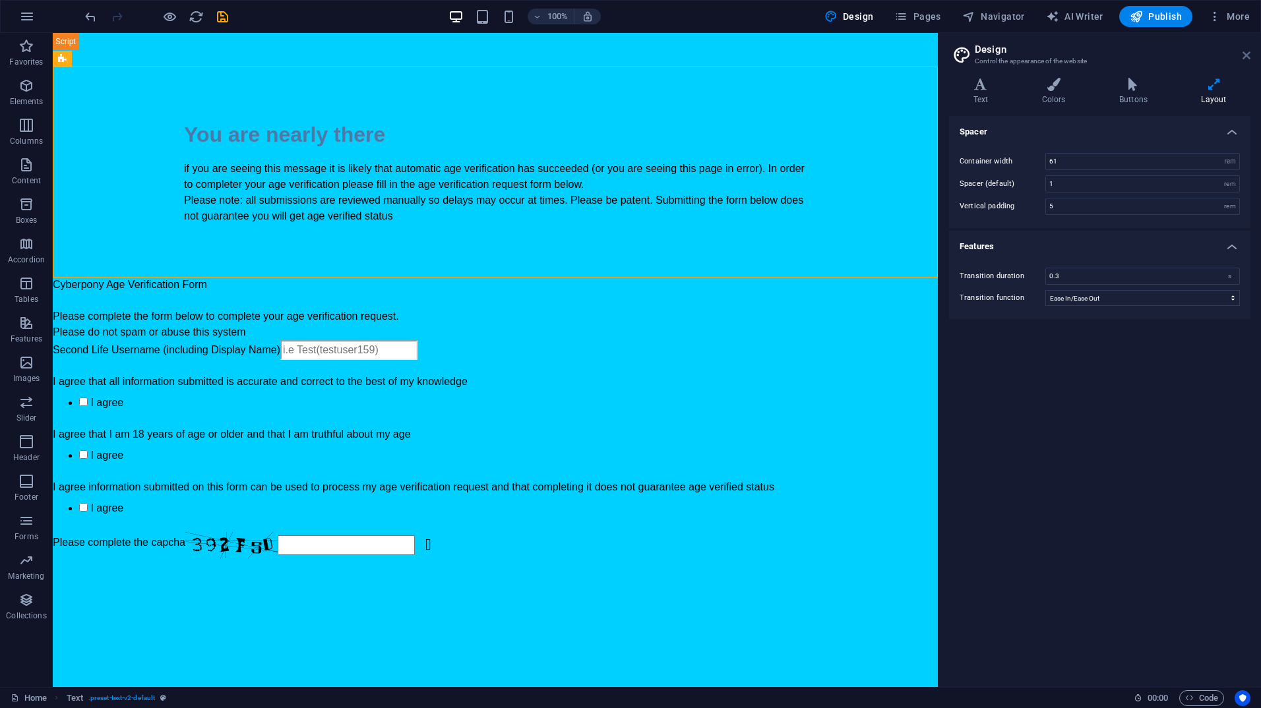
click at [1245, 57] on icon at bounding box center [1246, 55] width 8 height 11
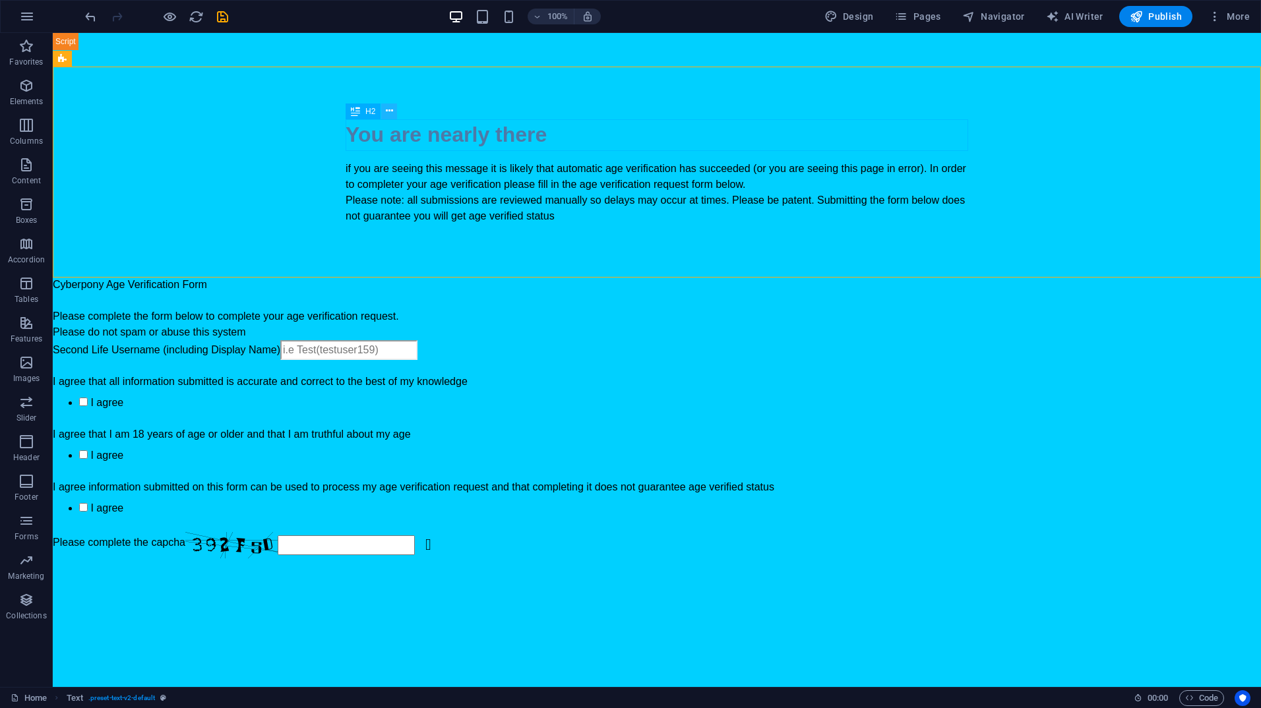
click at [389, 111] on icon at bounding box center [389, 111] width 7 height 14
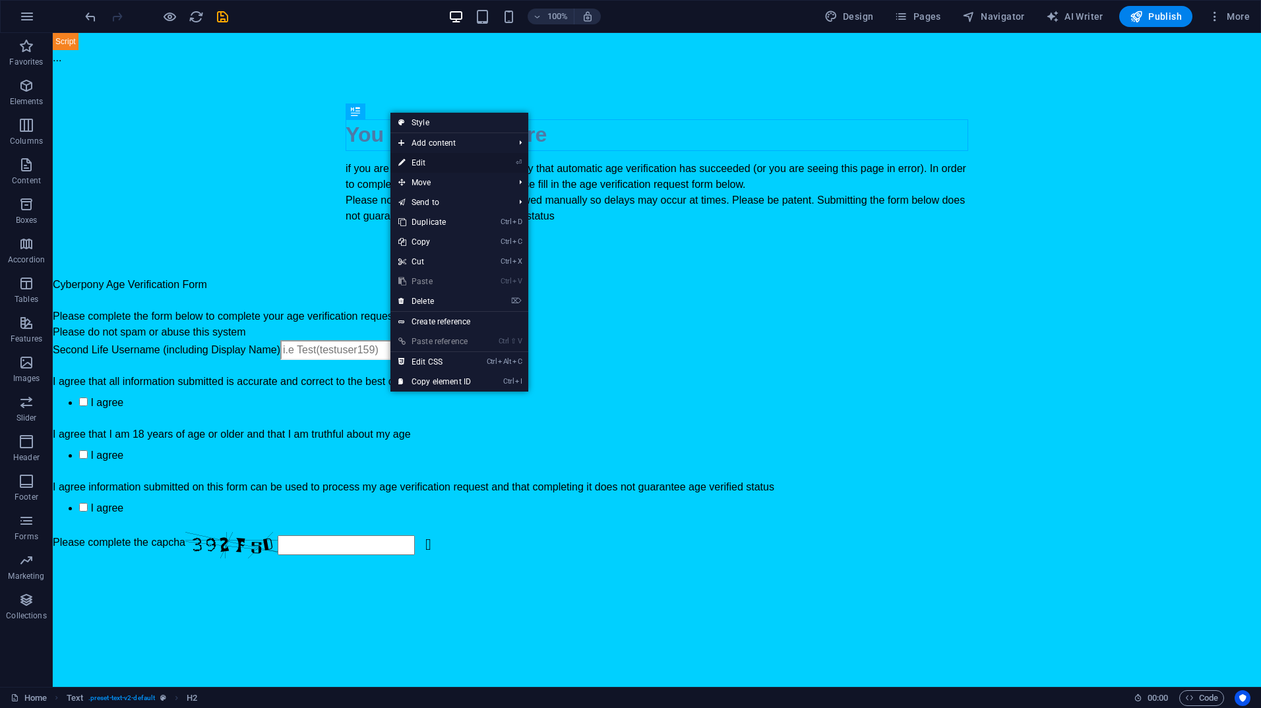
click at [427, 169] on link "⏎ Edit" at bounding box center [434, 163] width 88 height 20
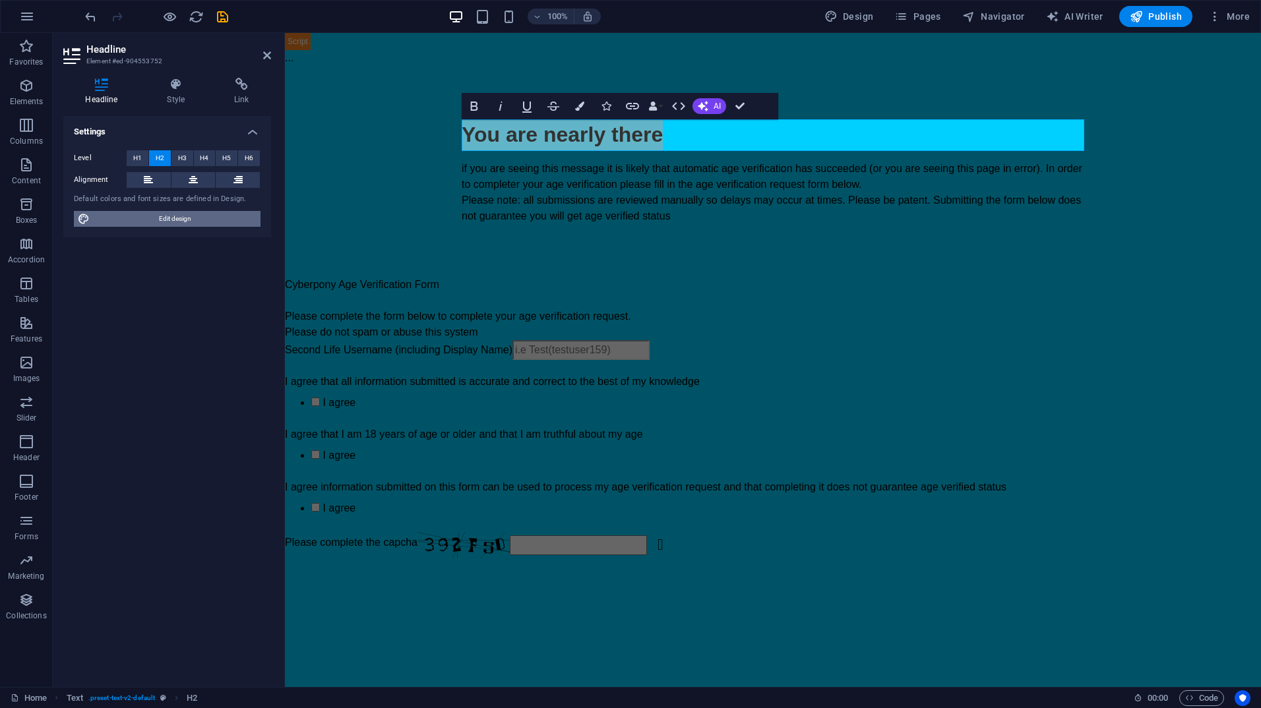
click at [171, 222] on span "Edit design" at bounding box center [175, 219] width 163 height 16
select select "px"
select select "400"
select select "px"
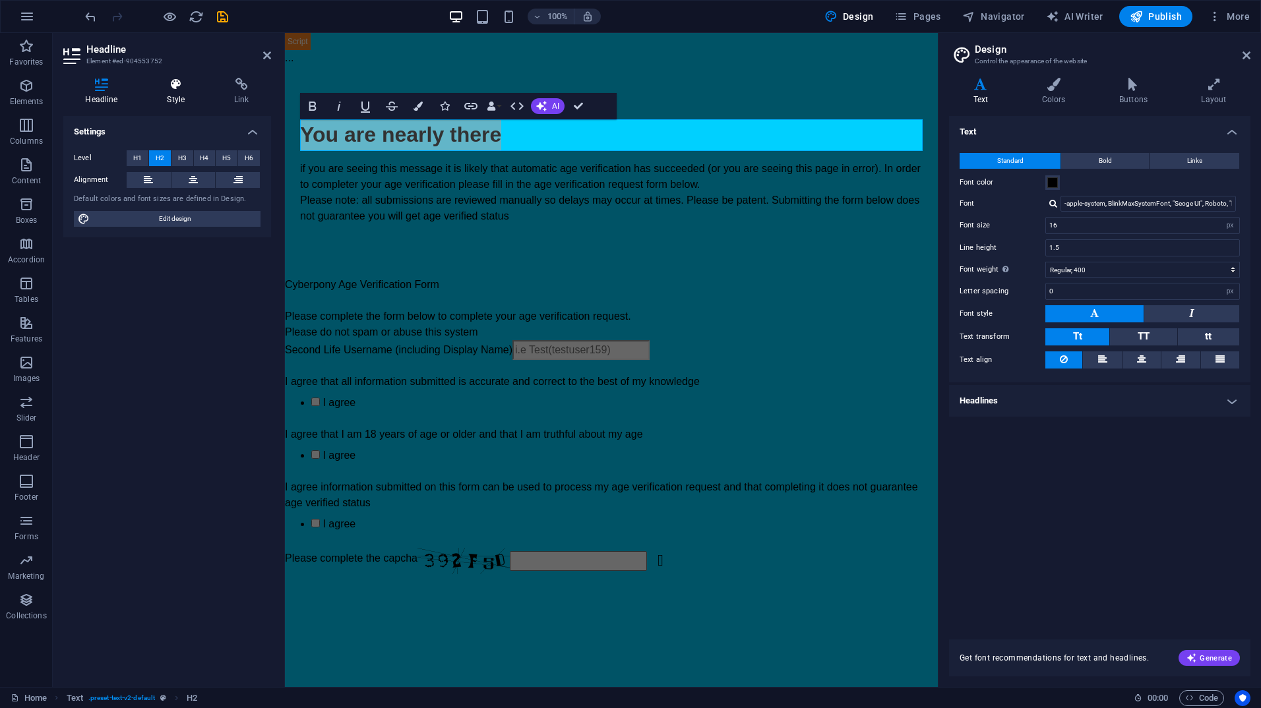
click at [183, 88] on icon at bounding box center [176, 84] width 62 height 13
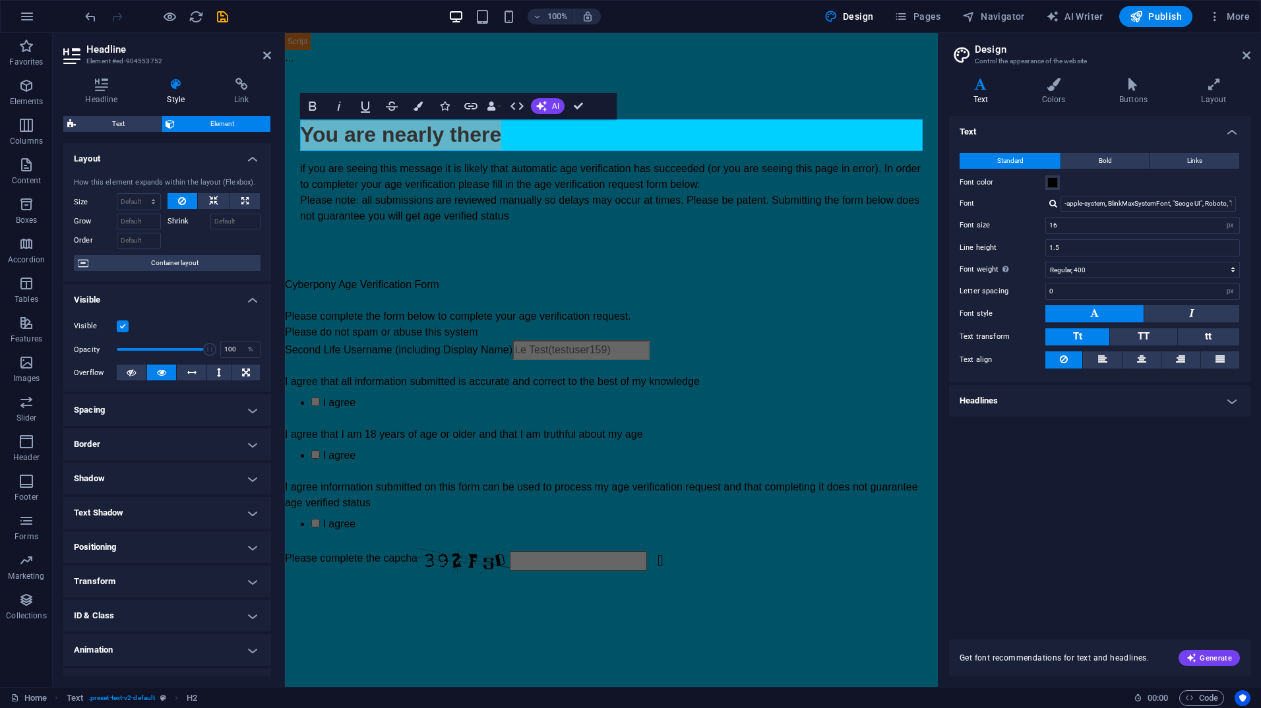
click at [143, 162] on h4 "Layout" at bounding box center [167, 155] width 208 height 24
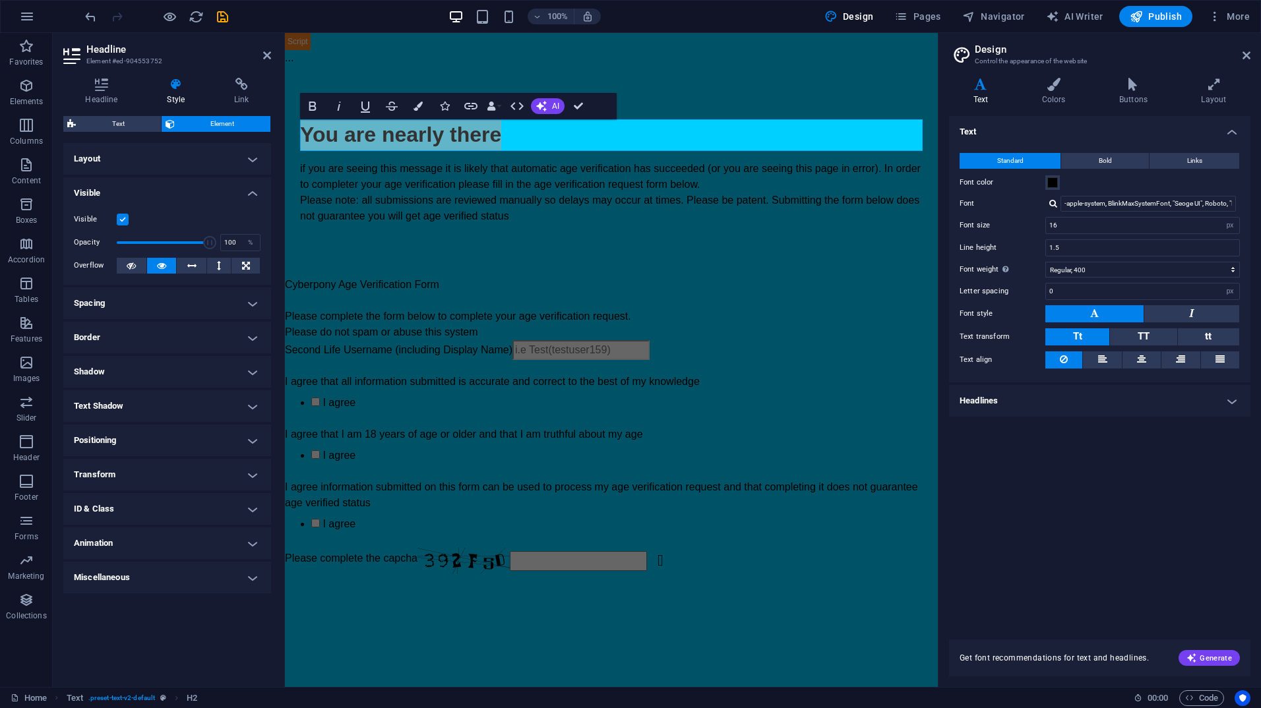
click at [113, 537] on h4 "Animation" at bounding box center [167, 544] width 208 height 32
click at [141, 547] on h4 "Animation" at bounding box center [167, 540] width 208 height 24
click at [141, 547] on h4 "Animation" at bounding box center [167, 544] width 208 height 32
click at [177, 591] on select "Don't animate Show / Hide Slide up/down Zoom in/out Slide left to right Slide r…" at bounding box center [167, 584] width 187 height 16
select select "move-bottom-to-top"
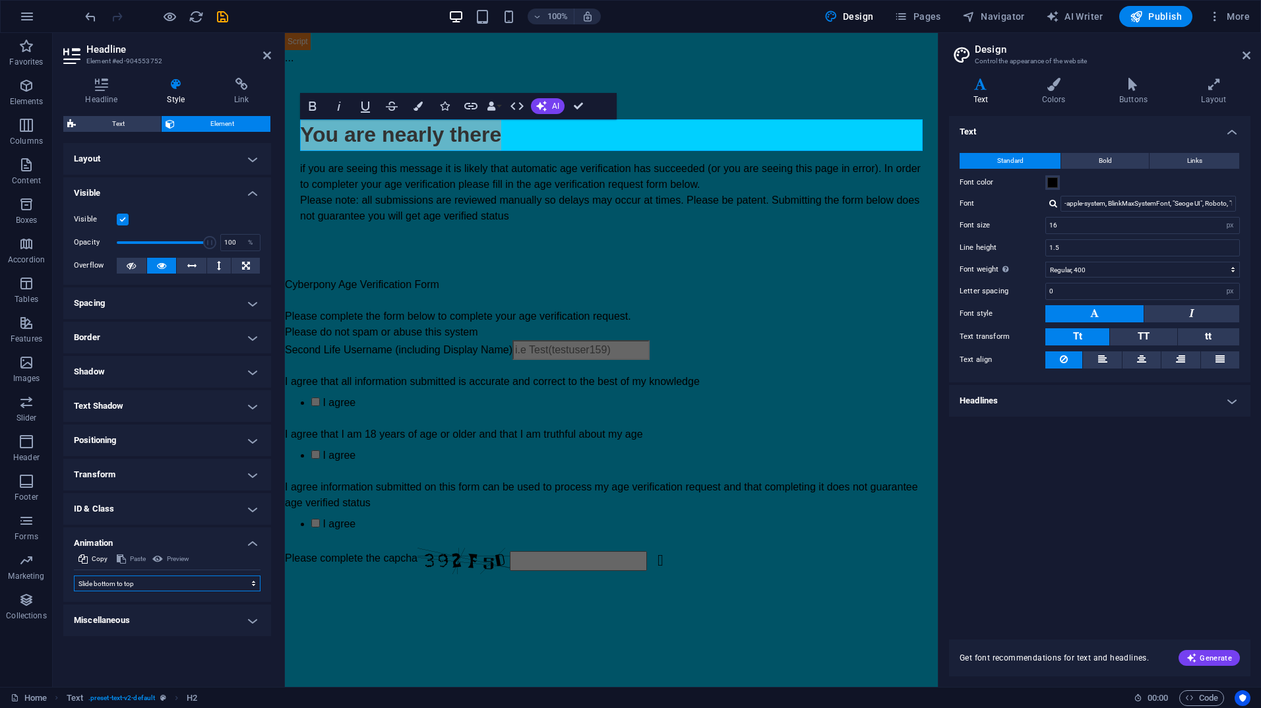
click at [74, 576] on select "Don't animate Show / Hide Slide up/down Zoom in/out Slide left to right Slide r…" at bounding box center [167, 584] width 187 height 16
select select "scroll"
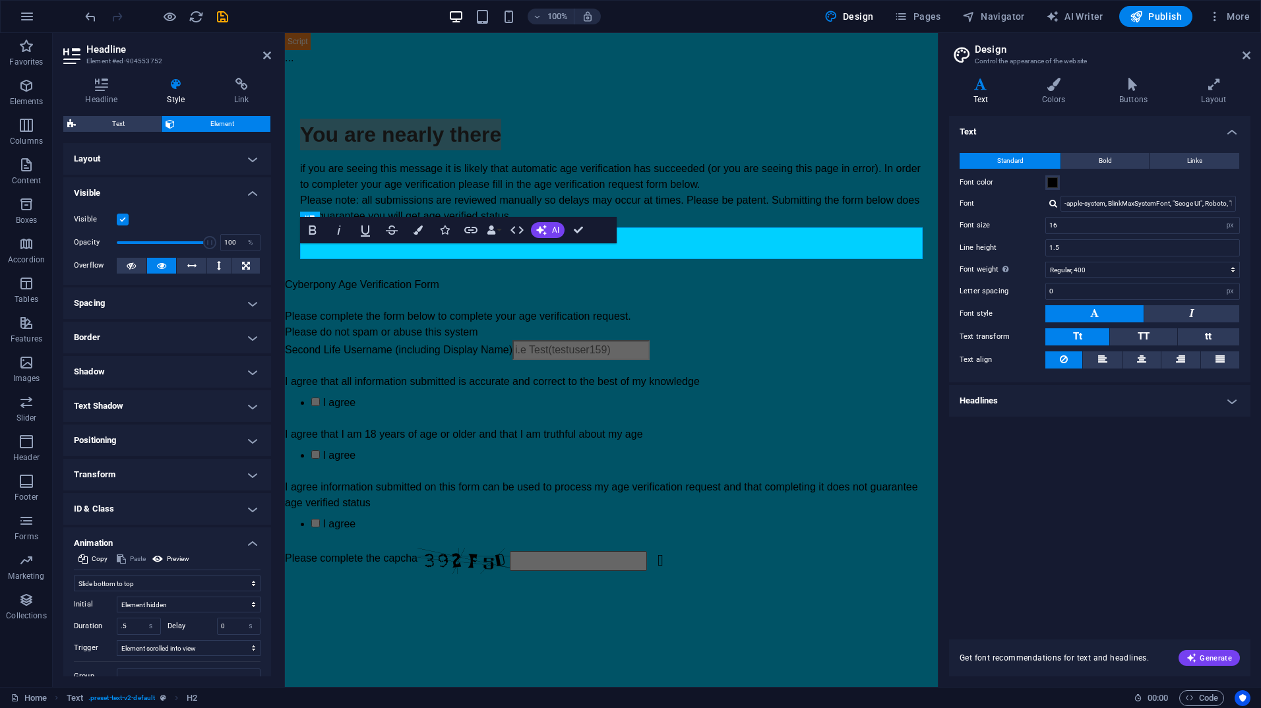
click at [130, 592] on div "Initial Element hidden Element shown Duration .5 s [PERSON_NAME] 0 s ms [PERSON…" at bounding box center [167, 637] width 187 height 93
click at [130, 587] on select "Don't animate Show / Hide Slide up/down Zoom in/out Slide left to right Slide r…" at bounding box center [167, 584] width 187 height 16
select select "none"
click at [74, 576] on select "Don't animate Show / Hide Slide up/down Zoom in/out Slide left to right Slide r…" at bounding box center [167, 584] width 187 height 16
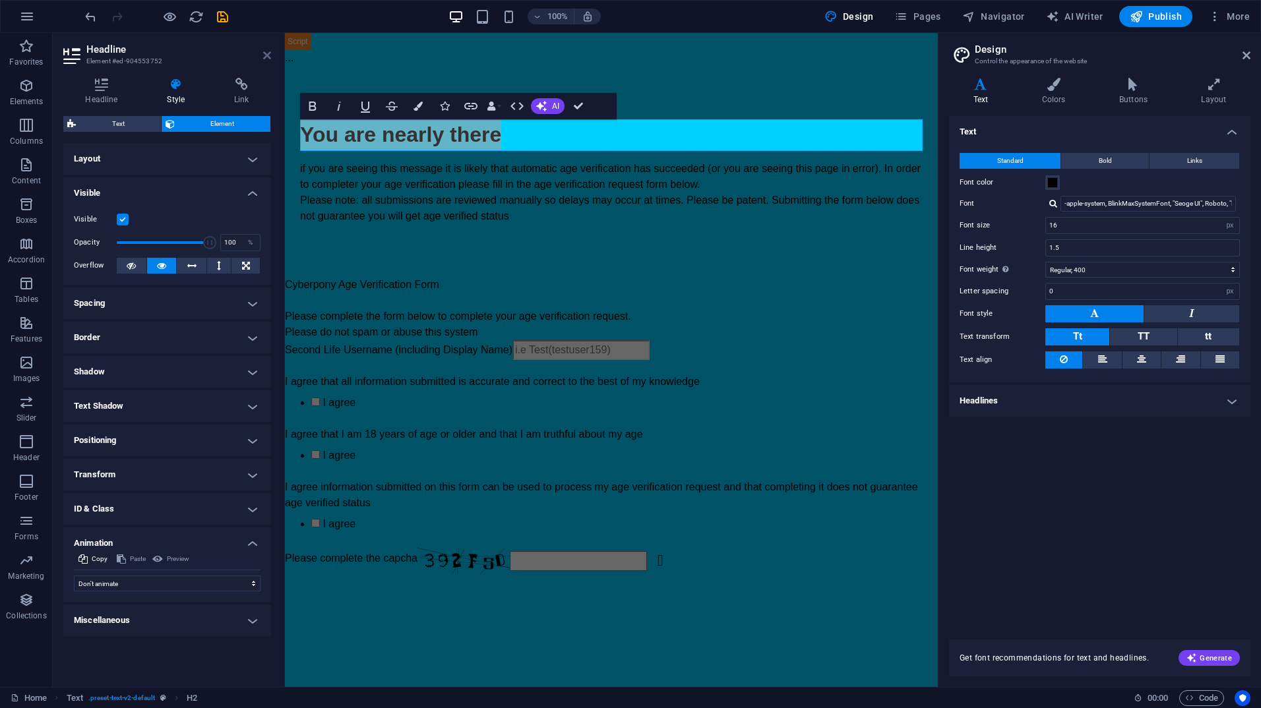
click at [264, 50] on icon at bounding box center [267, 55] width 8 height 11
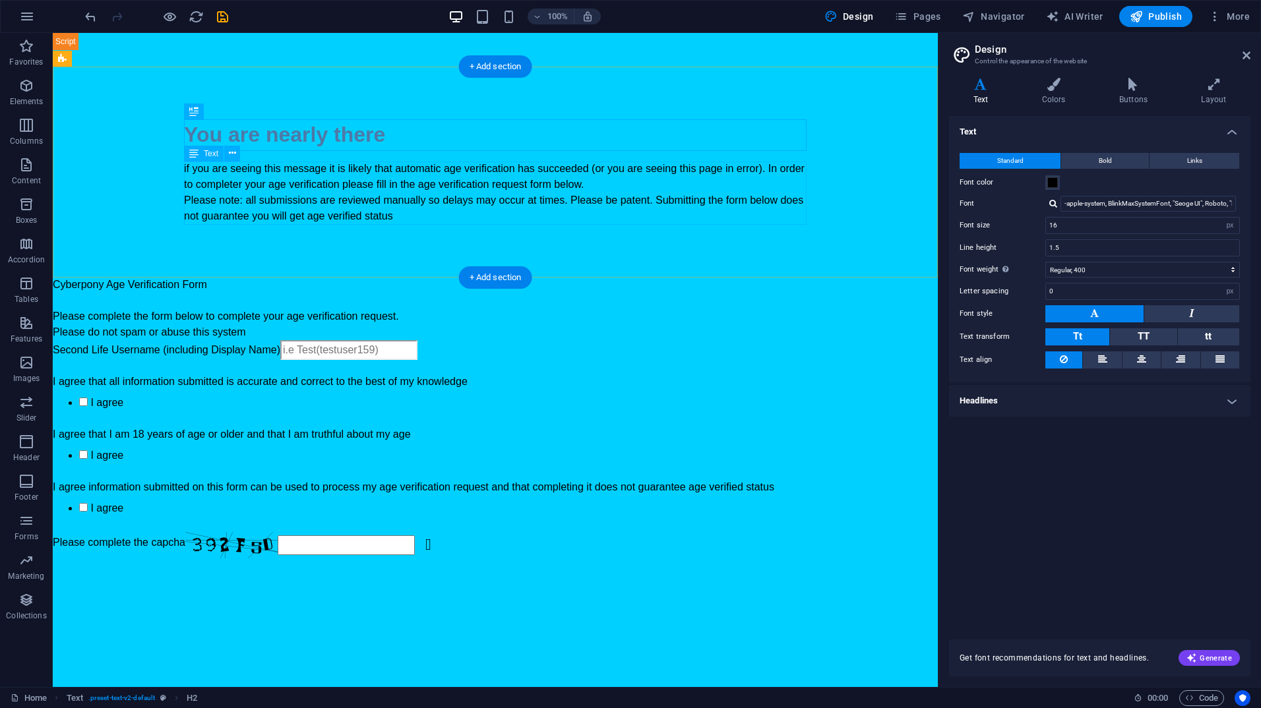
click at [302, 167] on div "if you are seeing this message it is likely that automatic age verification has…" at bounding box center [495, 192] width 622 height 63
click at [334, 131] on div "You are nearly there" at bounding box center [495, 135] width 622 height 32
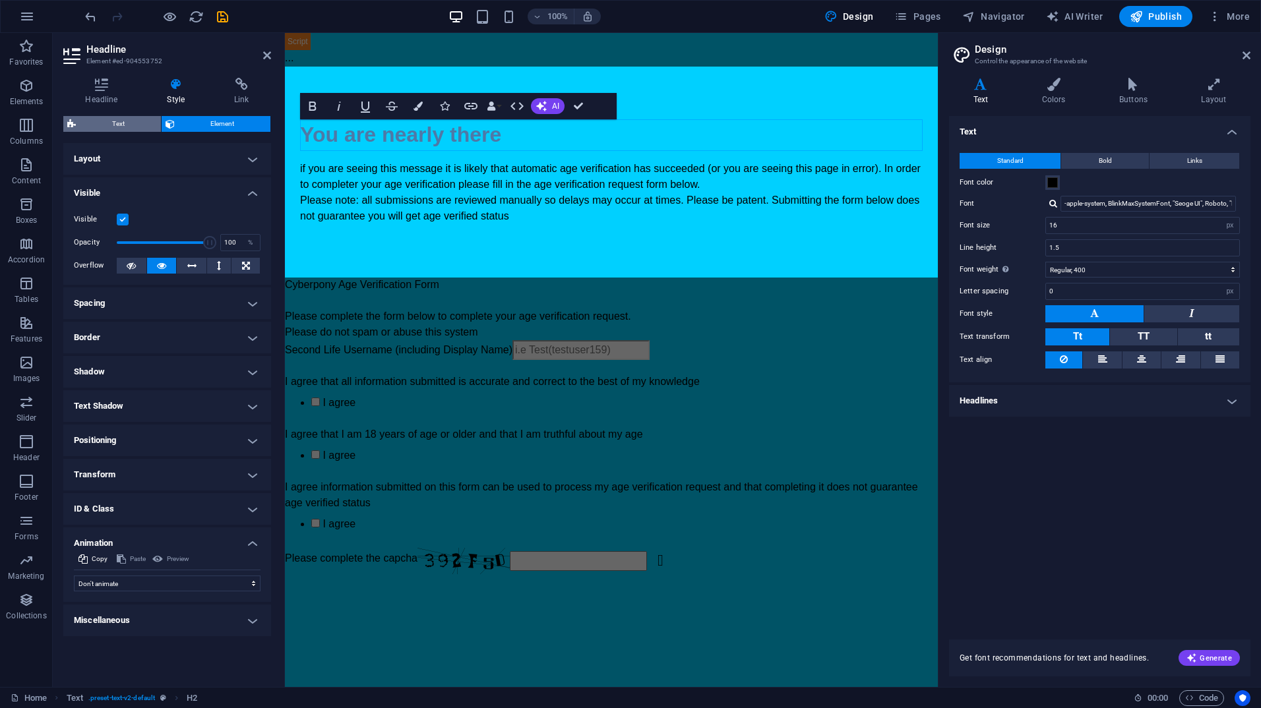
click at [129, 127] on span "Text" at bounding box center [118, 124] width 77 height 16
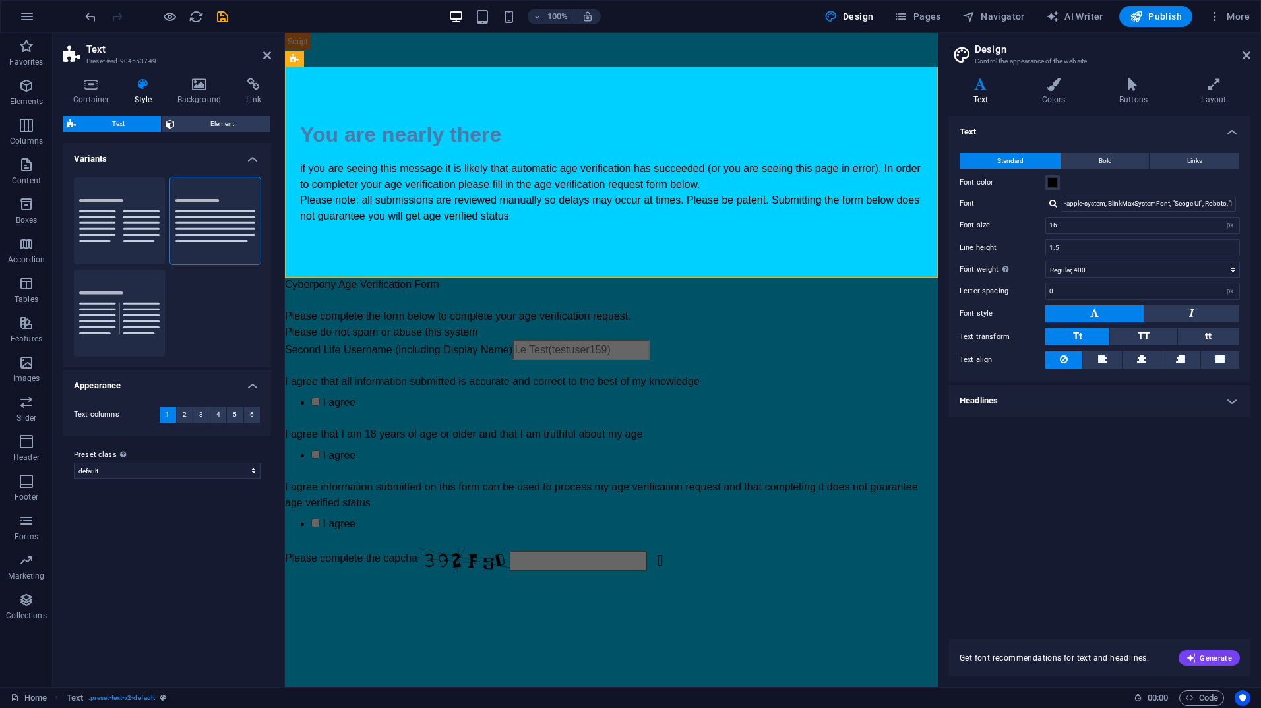
click at [129, 127] on span "Text" at bounding box center [118, 124] width 77 height 16
click at [80, 86] on icon at bounding box center [91, 84] width 56 height 13
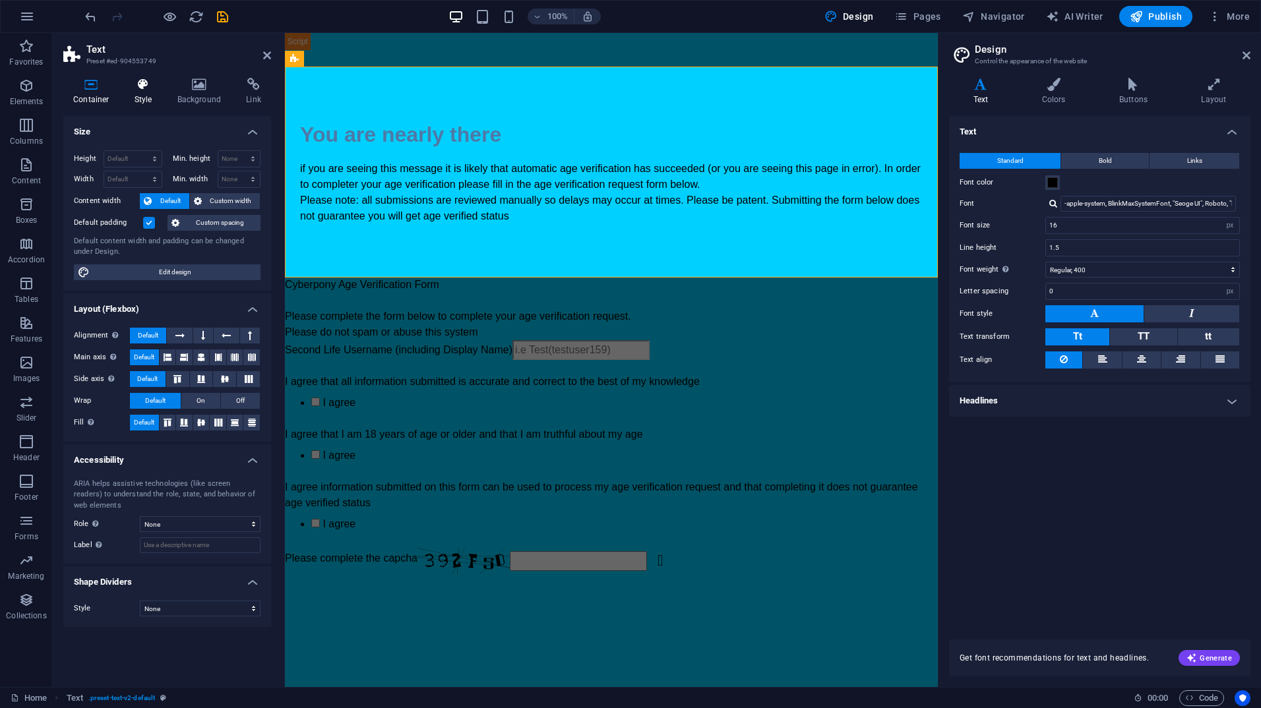
click at [142, 87] on icon at bounding box center [144, 84] width 38 height 13
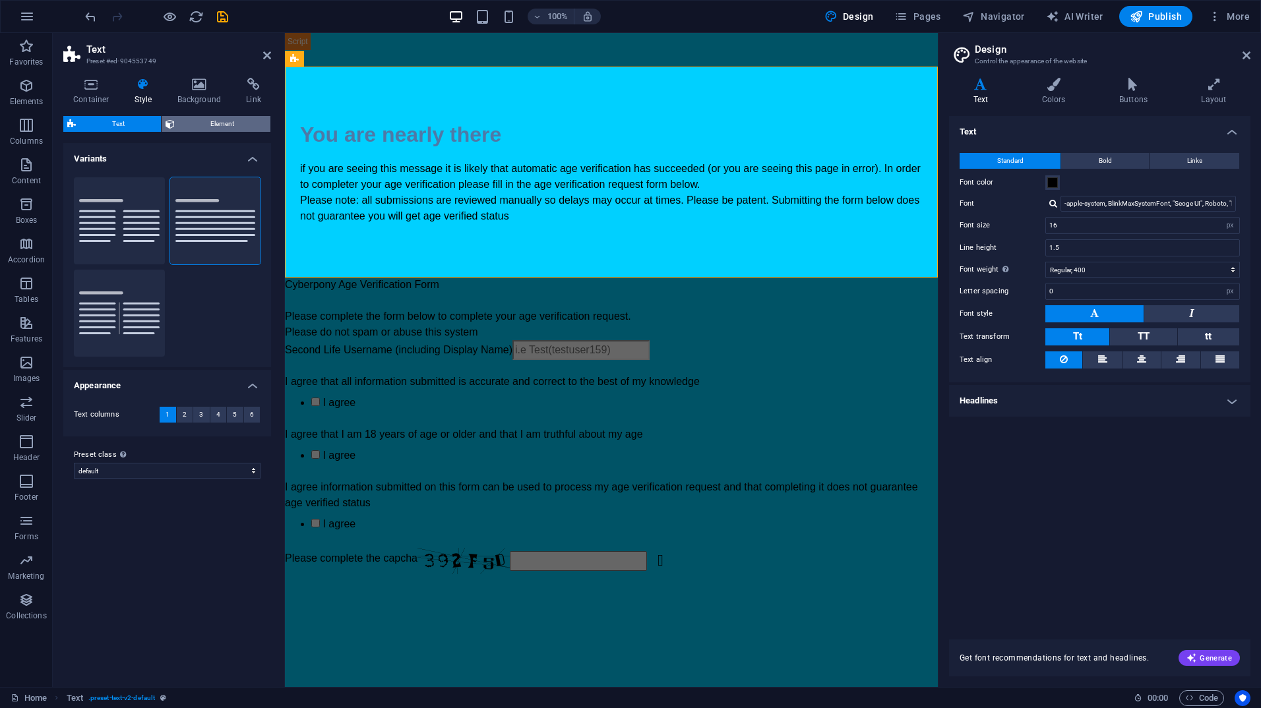
click at [185, 127] on span "Element" at bounding box center [223, 124] width 88 height 16
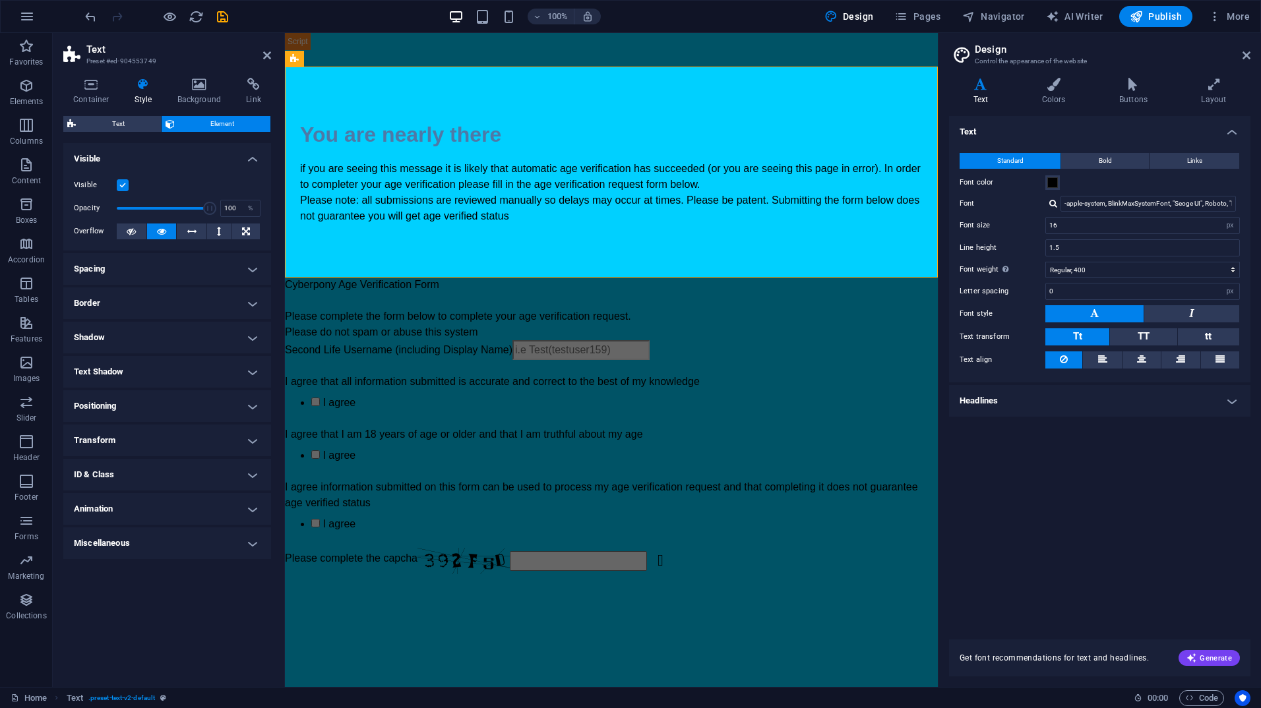
click at [121, 184] on label at bounding box center [123, 185] width 12 height 12
click at [0, 0] on input "Visible" at bounding box center [0, 0] width 0 height 0
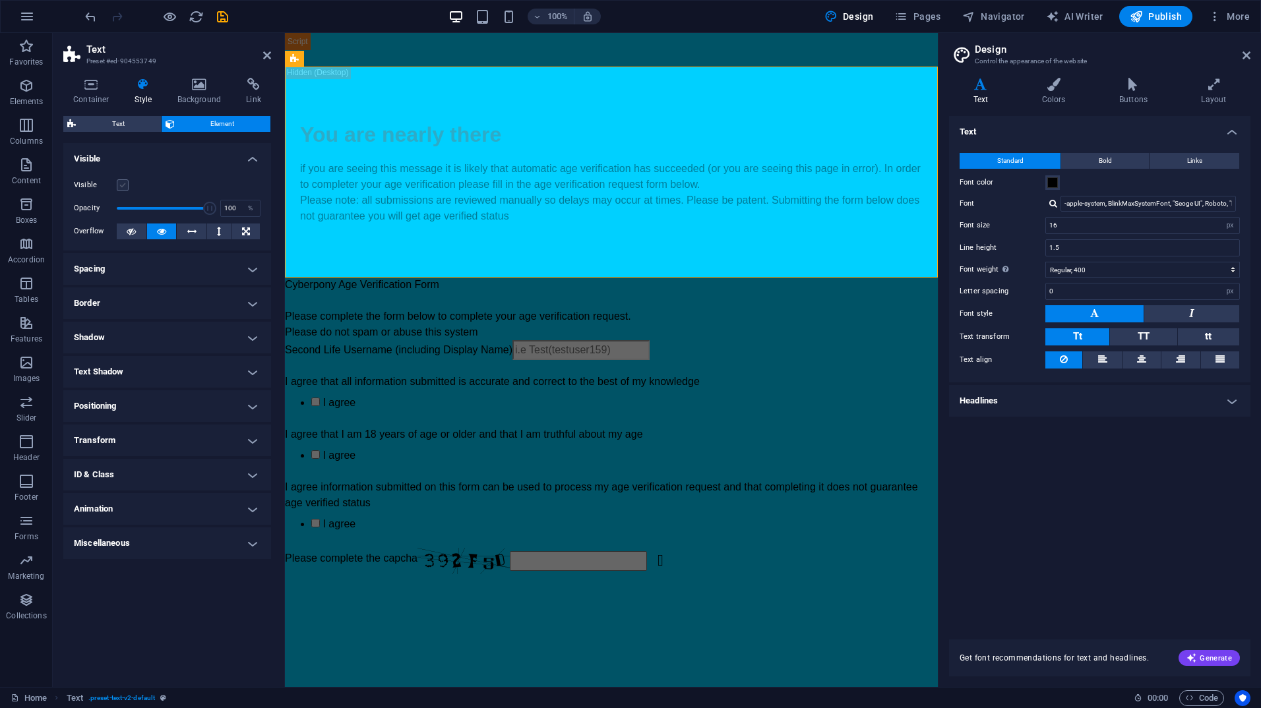
click at [120, 189] on label at bounding box center [123, 185] width 12 height 12
click at [0, 0] on input "Visible" at bounding box center [0, 0] width 0 height 0
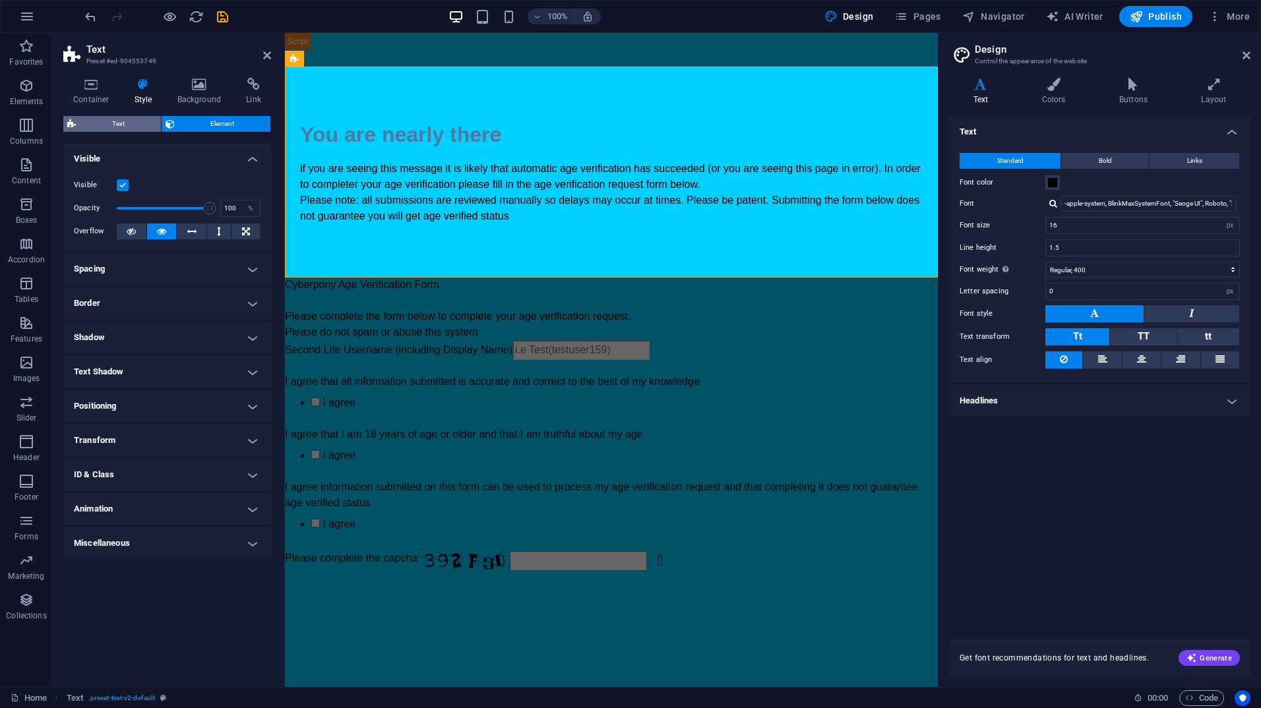
click at [114, 125] on span "Text" at bounding box center [118, 124] width 77 height 16
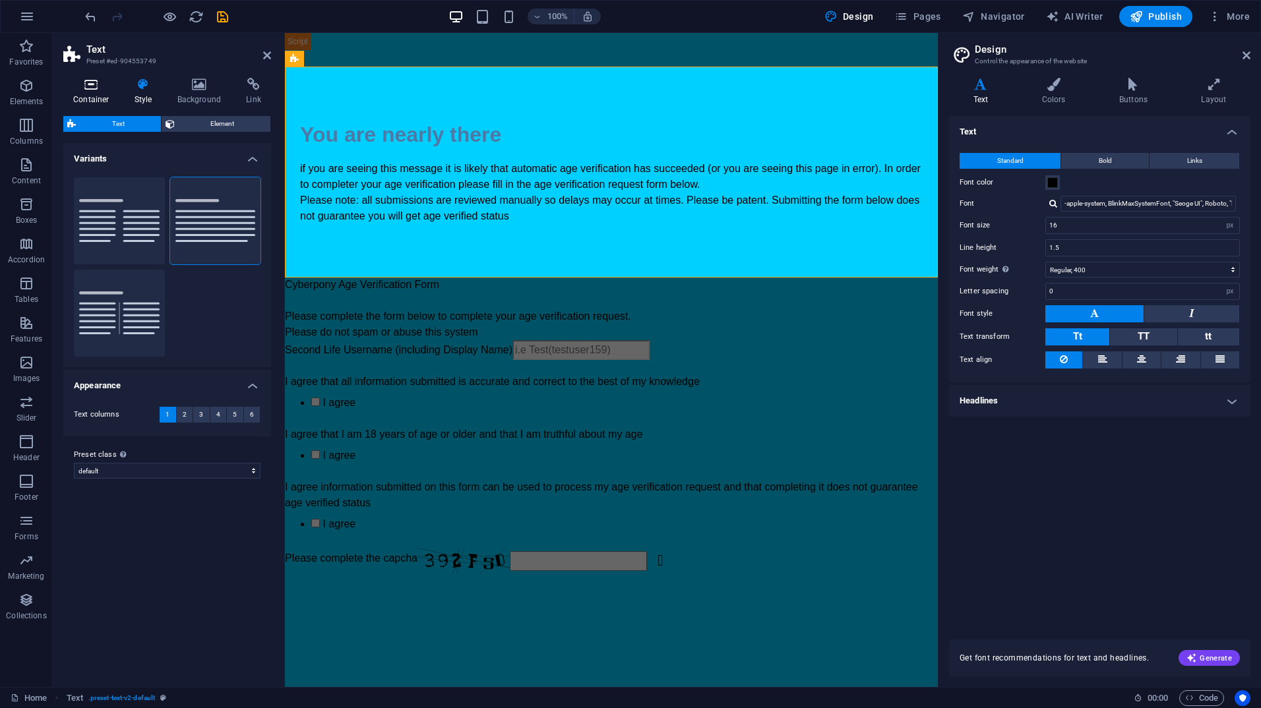
click at [102, 93] on h4 "Container" at bounding box center [93, 92] width 61 height 28
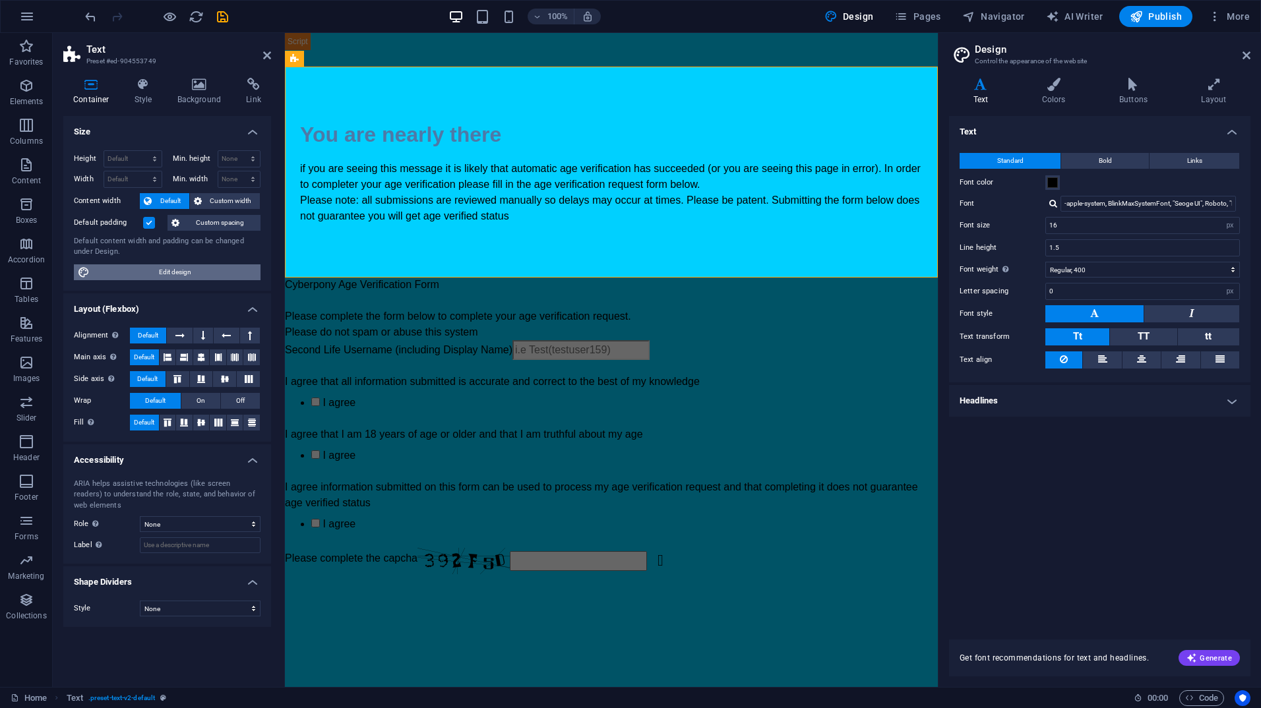
click at [120, 268] on span "Edit design" at bounding box center [175, 272] width 163 height 16
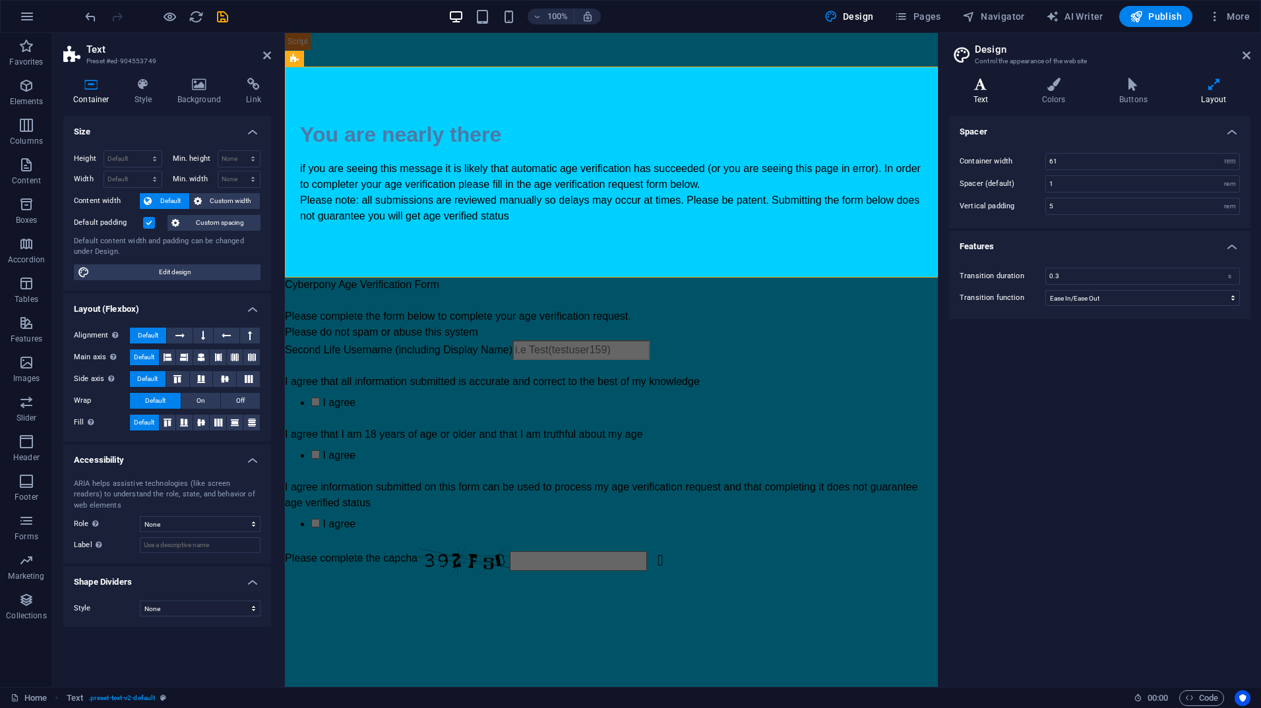
click at [980, 94] on h4 "Text" at bounding box center [983, 92] width 69 height 28
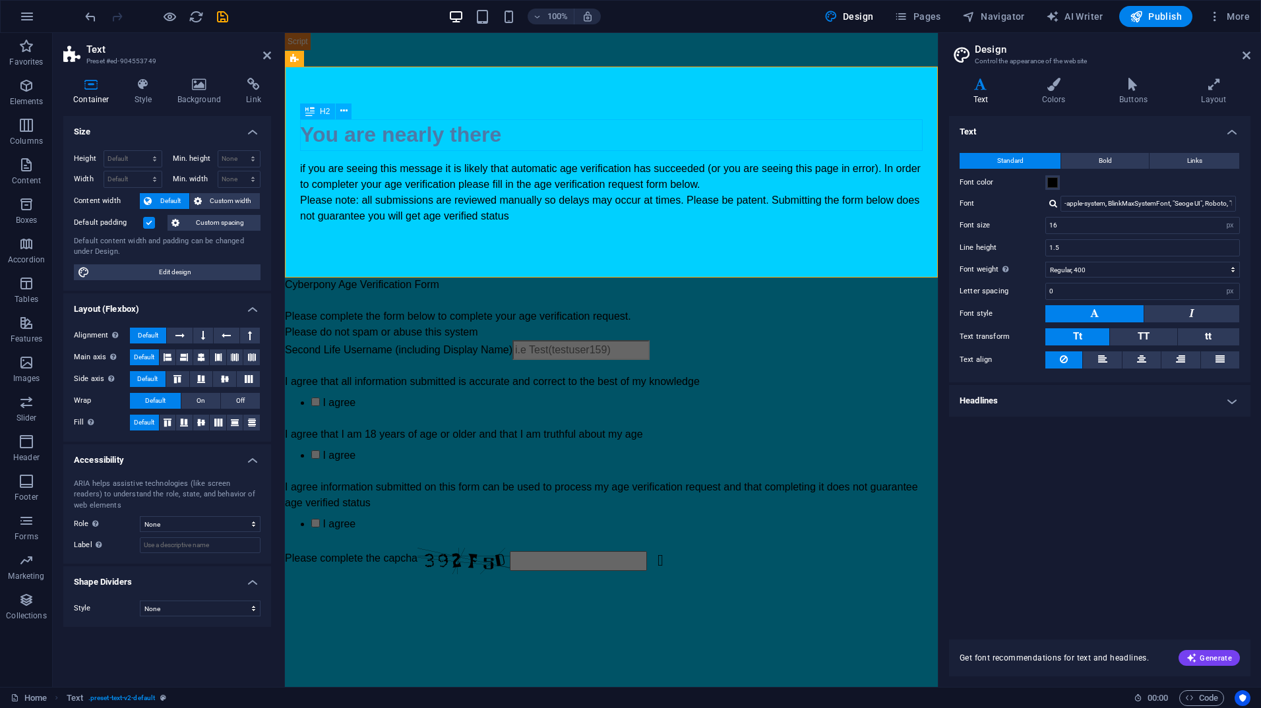
click at [450, 138] on div "You are nearly there" at bounding box center [611, 135] width 622 height 32
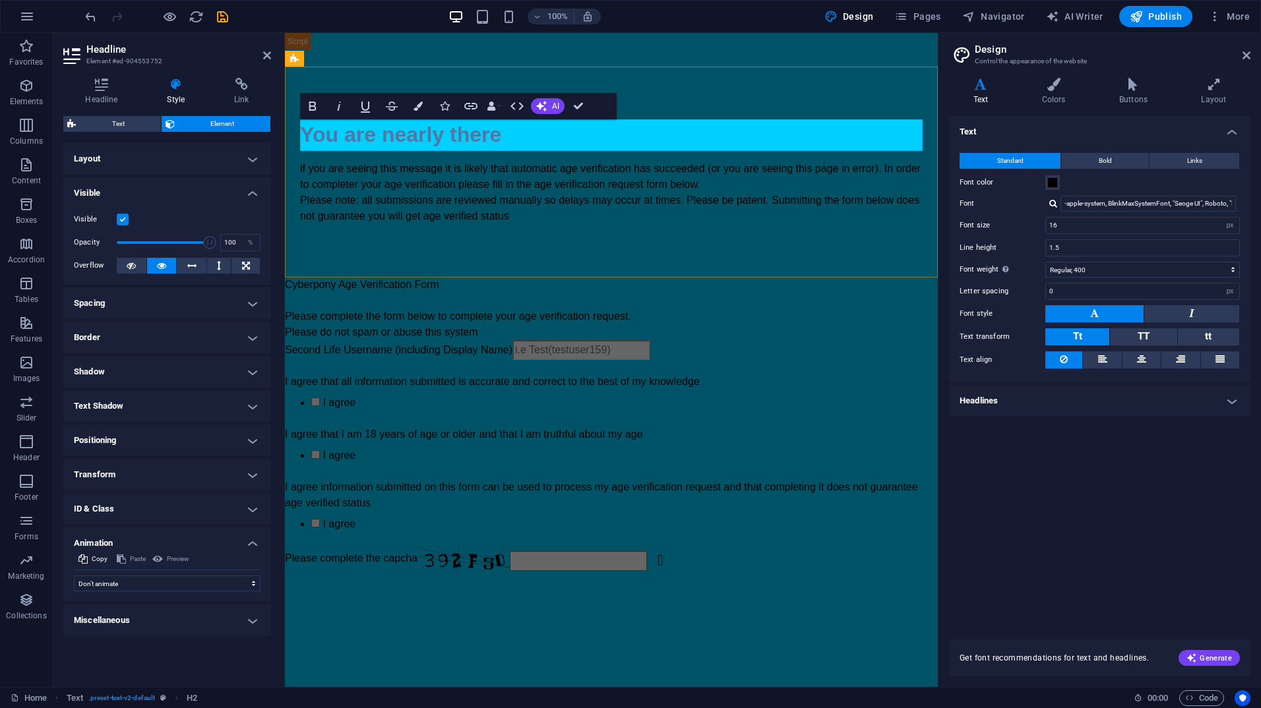
click at [480, 144] on h2 "You are nearly there" at bounding box center [611, 135] width 622 height 32
click at [421, 109] on icon "button" at bounding box center [417, 106] width 9 height 9
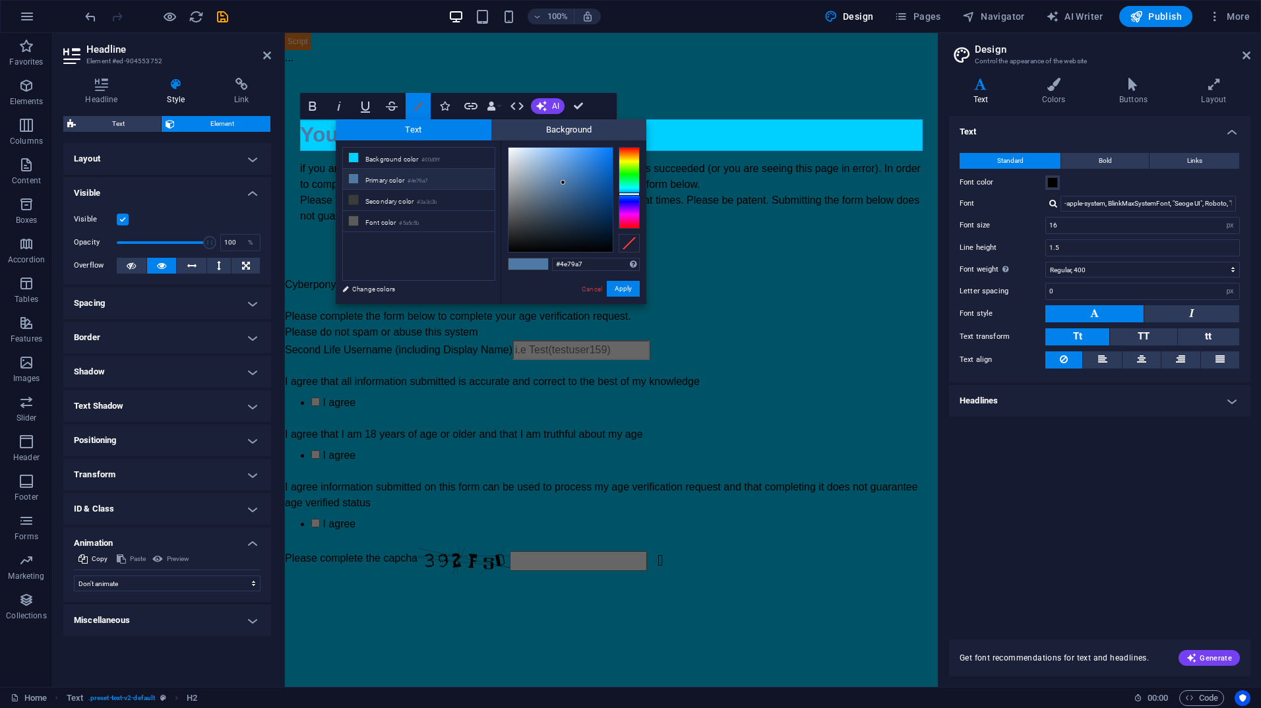
click at [421, 109] on icon "button" at bounding box center [417, 106] width 9 height 9
click at [427, 206] on li "Secondary color #3a3c3b" at bounding box center [419, 200] width 152 height 21
drag, startPoint x: 508, startPoint y: 233, endPoint x: 500, endPoint y: 282, distance: 48.8
click at [500, 282] on div "less Background color #00d0ff Primary color #4e79a7 Secondary color #3a3c3b Fon…" at bounding box center [491, 222] width 311 height 164
type input "#000000"
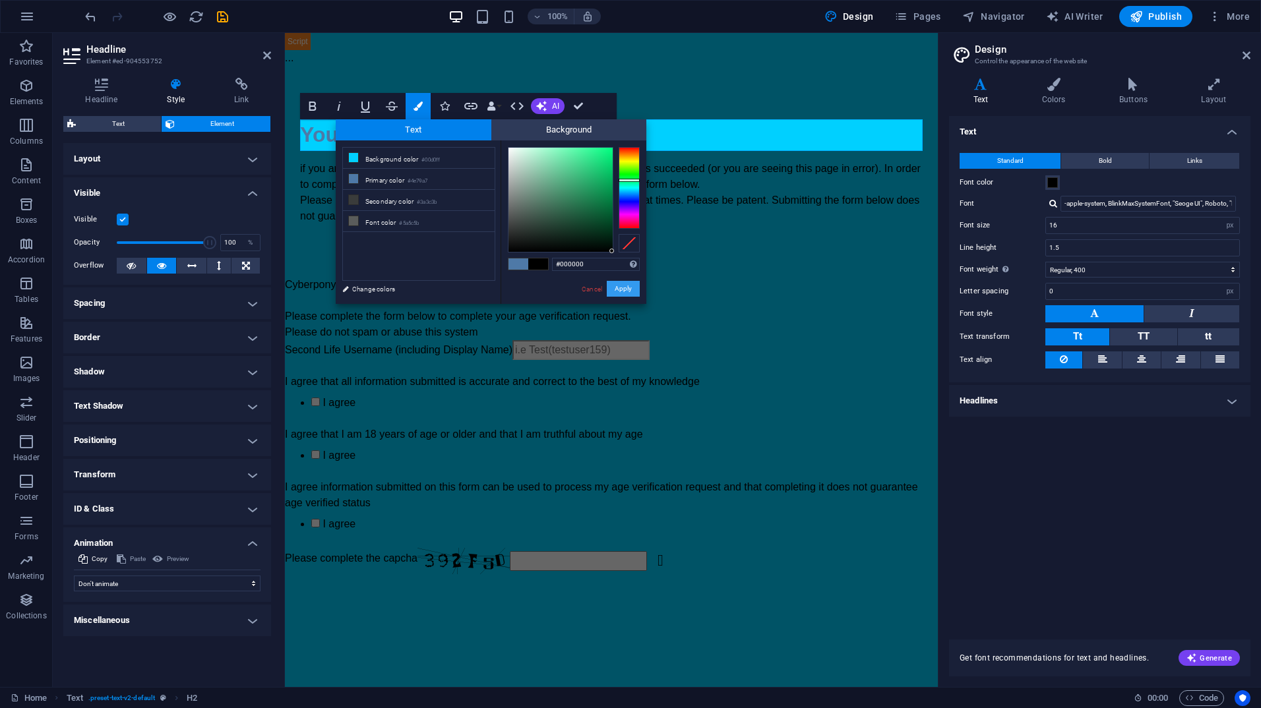
click at [626, 288] on button "Apply" at bounding box center [623, 289] width 33 height 16
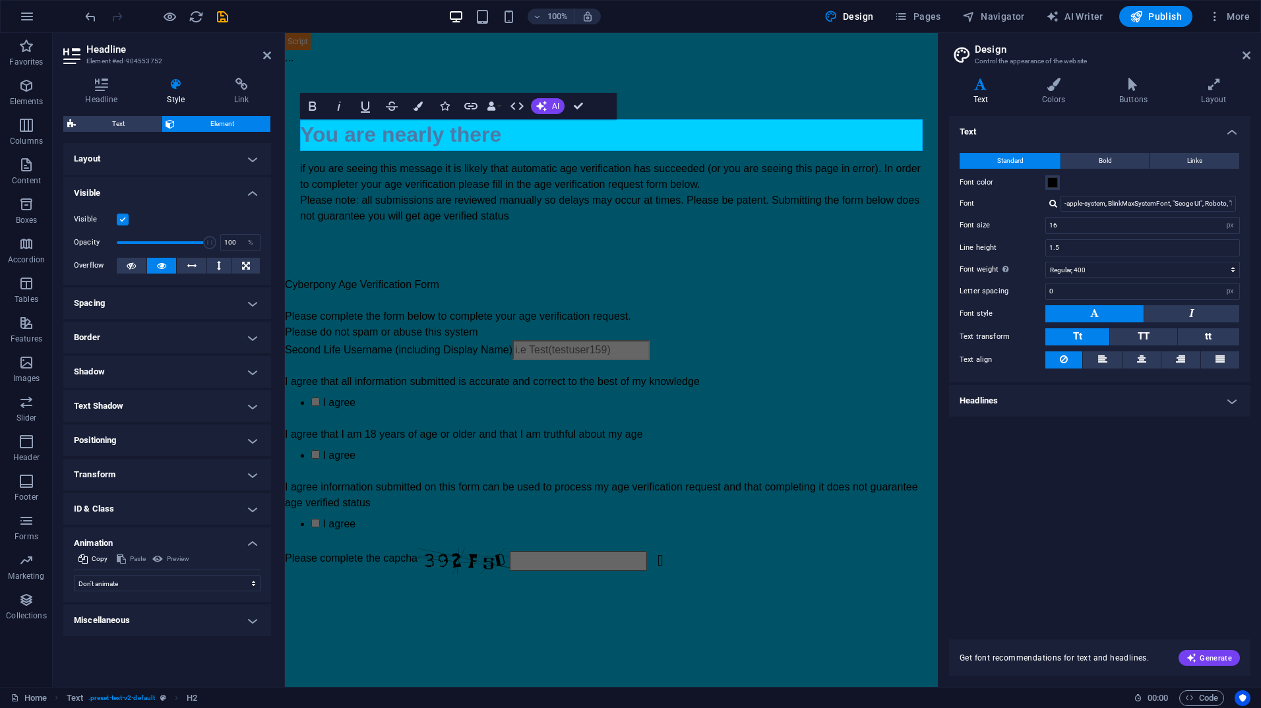
click at [521, 138] on div "H2 Text Captcha Form Checkbox Checkbox HTML Form Text Input Checkbox Spacer Tex…" at bounding box center [611, 360] width 653 height 654
click at [468, 137] on h2 "You are nearly ther​ ​ e" at bounding box center [611, 135] width 622 height 32
drag, startPoint x: 468, startPoint y: 137, endPoint x: 445, endPoint y: 140, distance: 22.6
click at [445, 140] on h2 "You are nearly ther​ ​ e" at bounding box center [611, 135] width 622 height 32
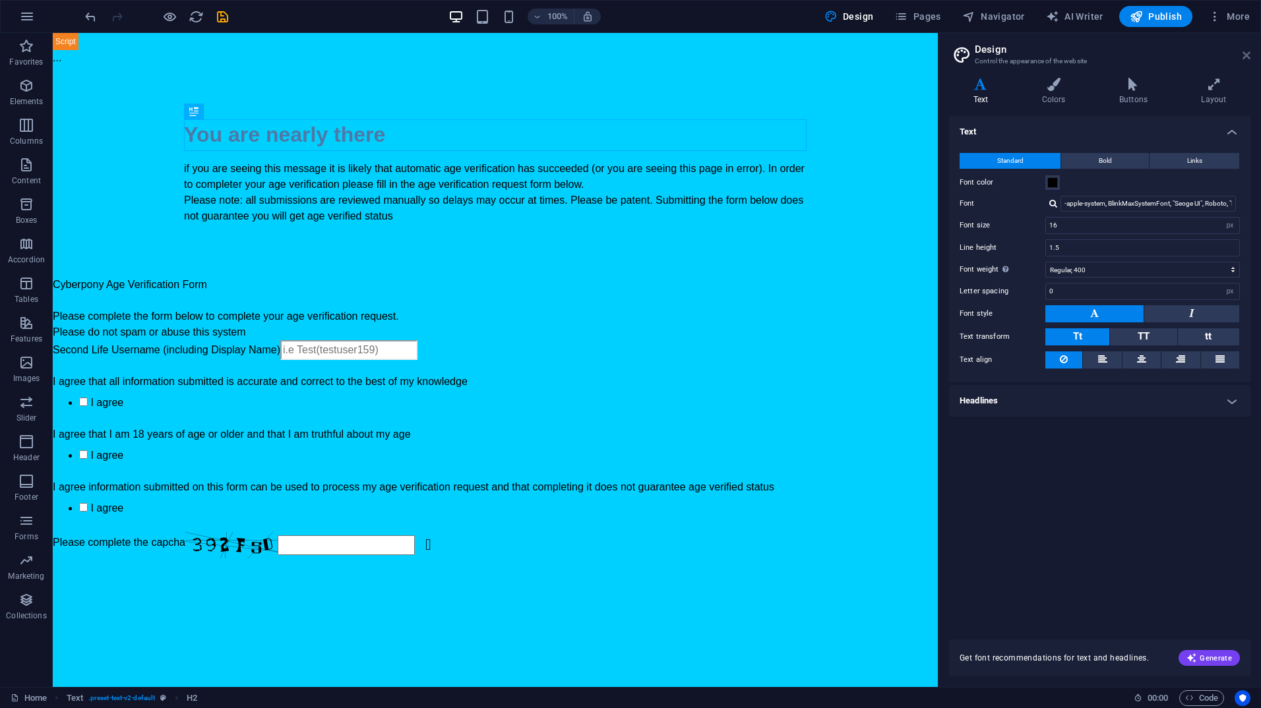
click at [1248, 51] on icon at bounding box center [1246, 55] width 8 height 11
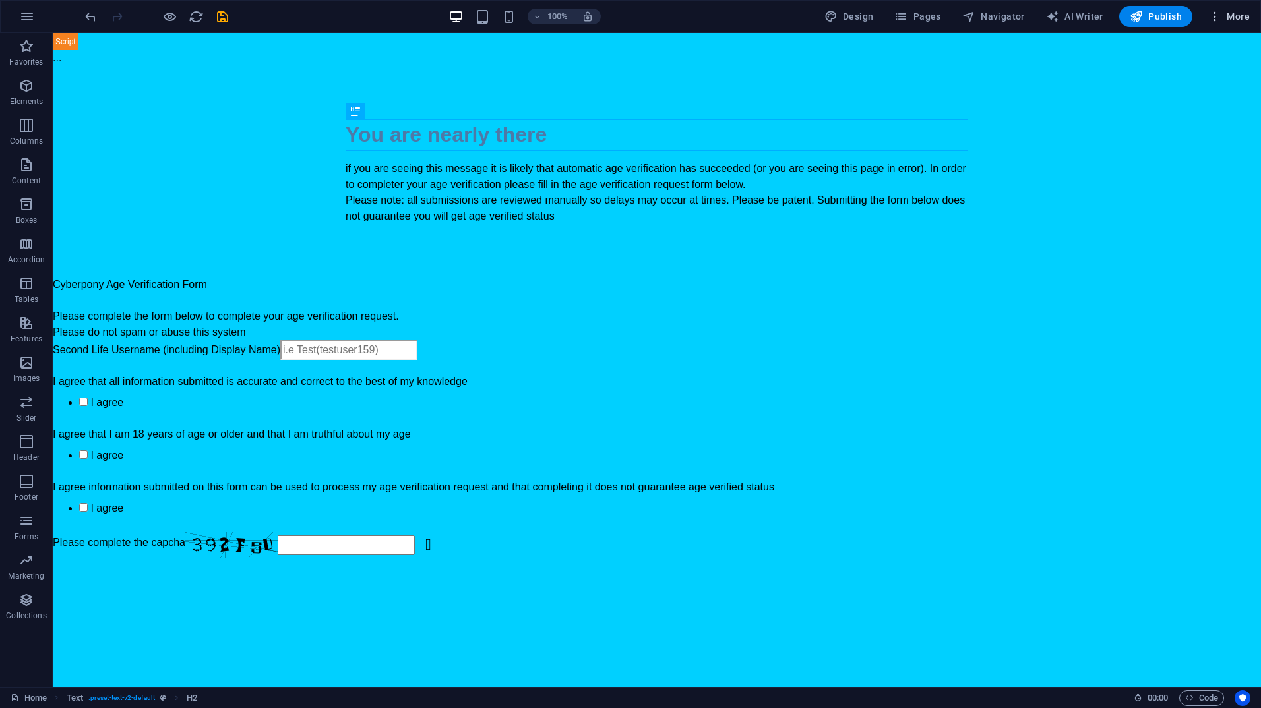
click at [1213, 24] on button "More" at bounding box center [1229, 16] width 52 height 21
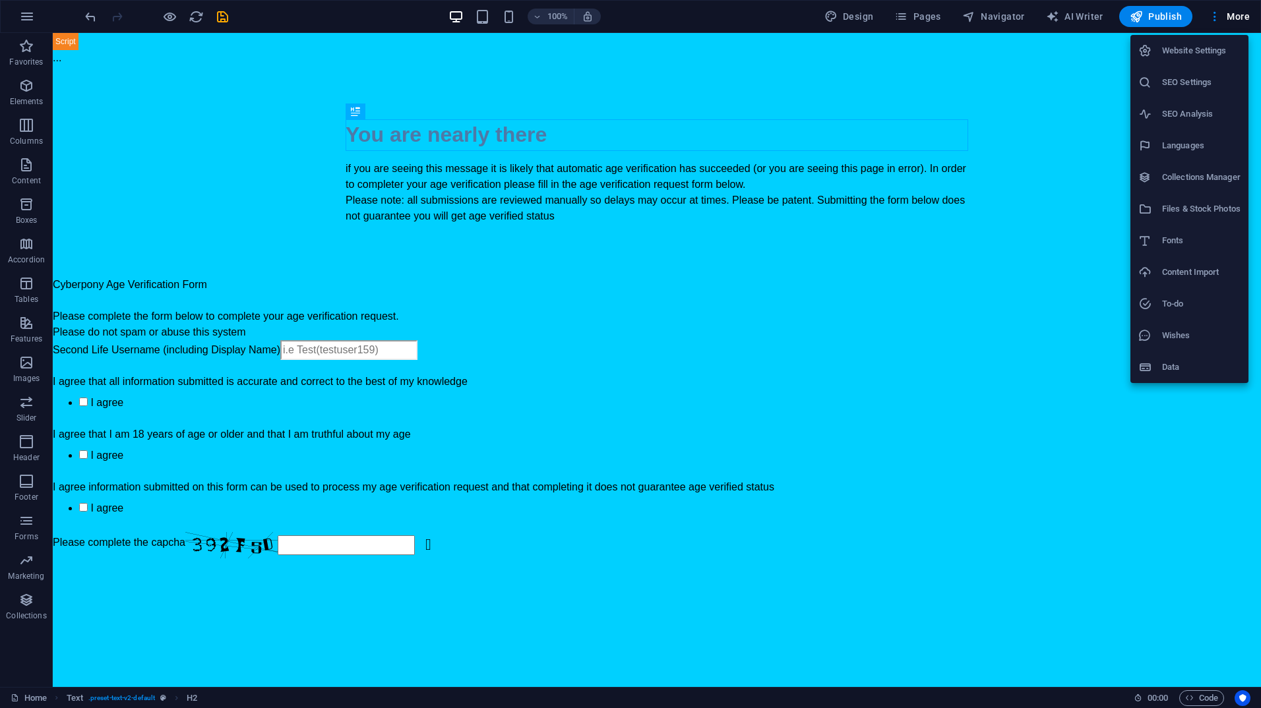
click at [214, 22] on div at bounding box center [630, 354] width 1261 height 708
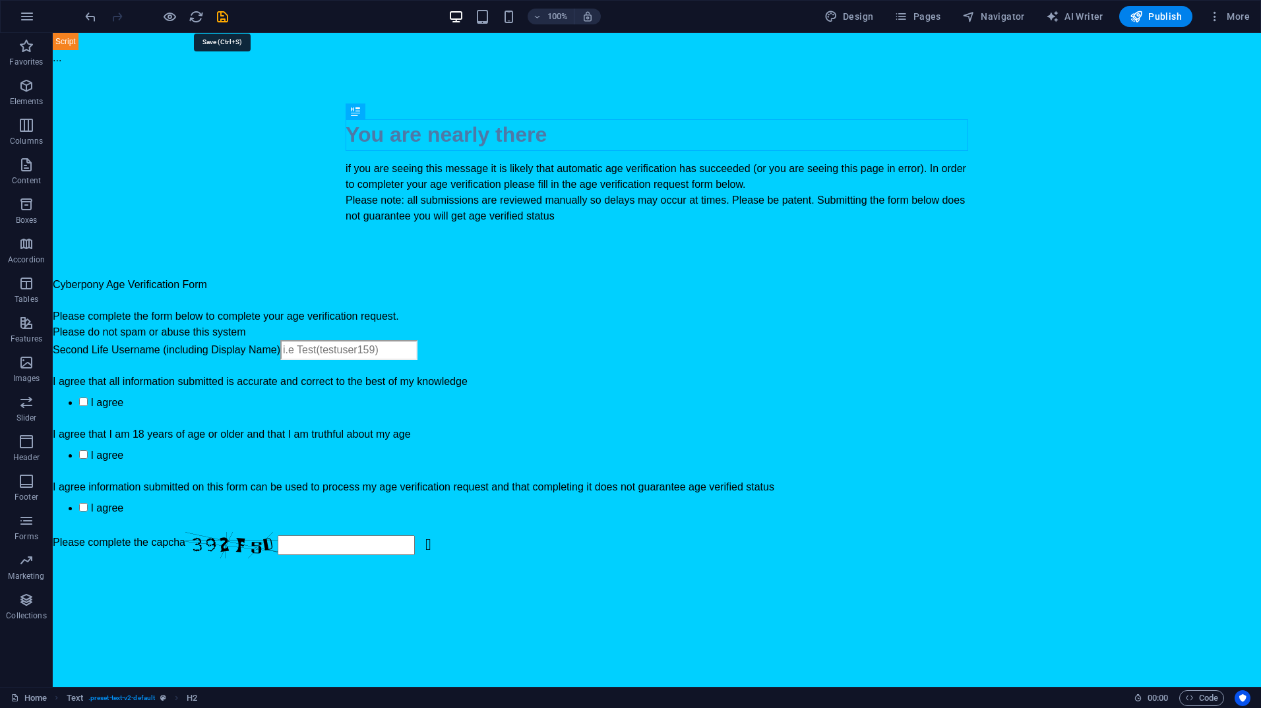
click at [222, 17] on icon "save" at bounding box center [222, 16] width 15 height 15
click at [430, 135] on div "You are nearly there" at bounding box center [657, 135] width 622 height 32
click at [369, 113] on span "H2" at bounding box center [370, 111] width 10 height 8
click at [389, 113] on icon at bounding box center [389, 111] width 7 height 14
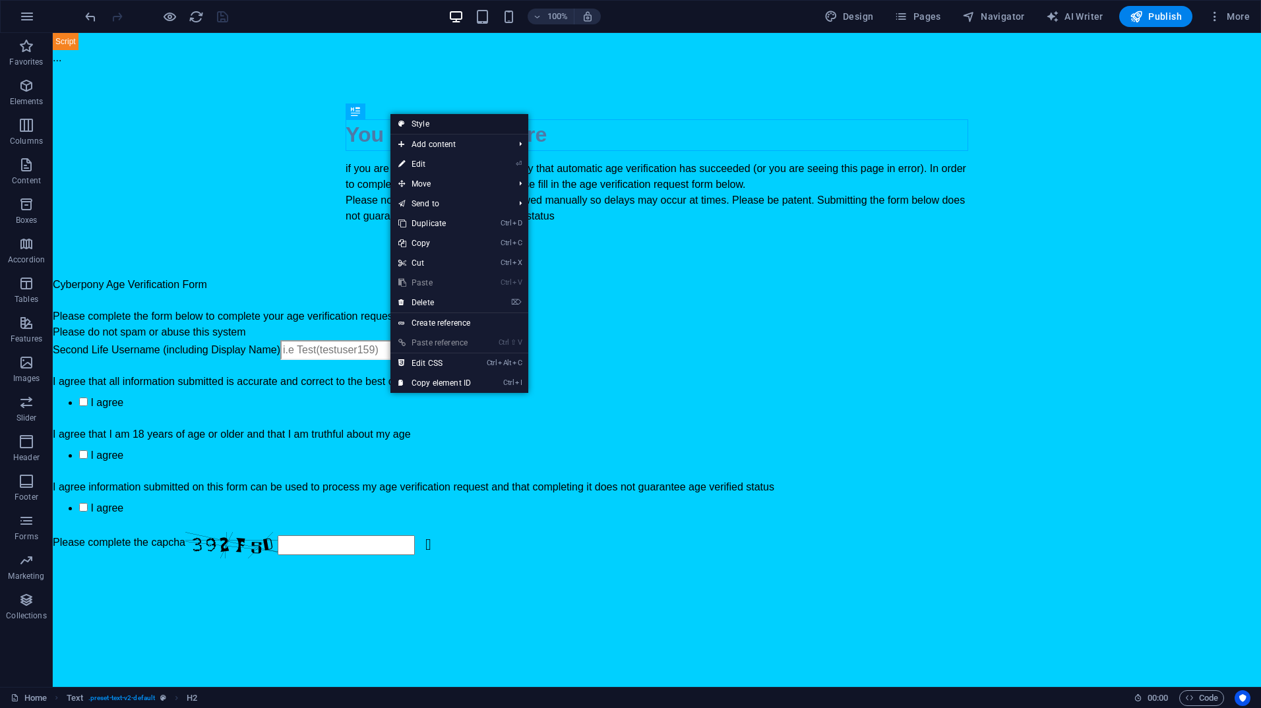
click at [452, 119] on link "Style" at bounding box center [459, 124] width 138 height 20
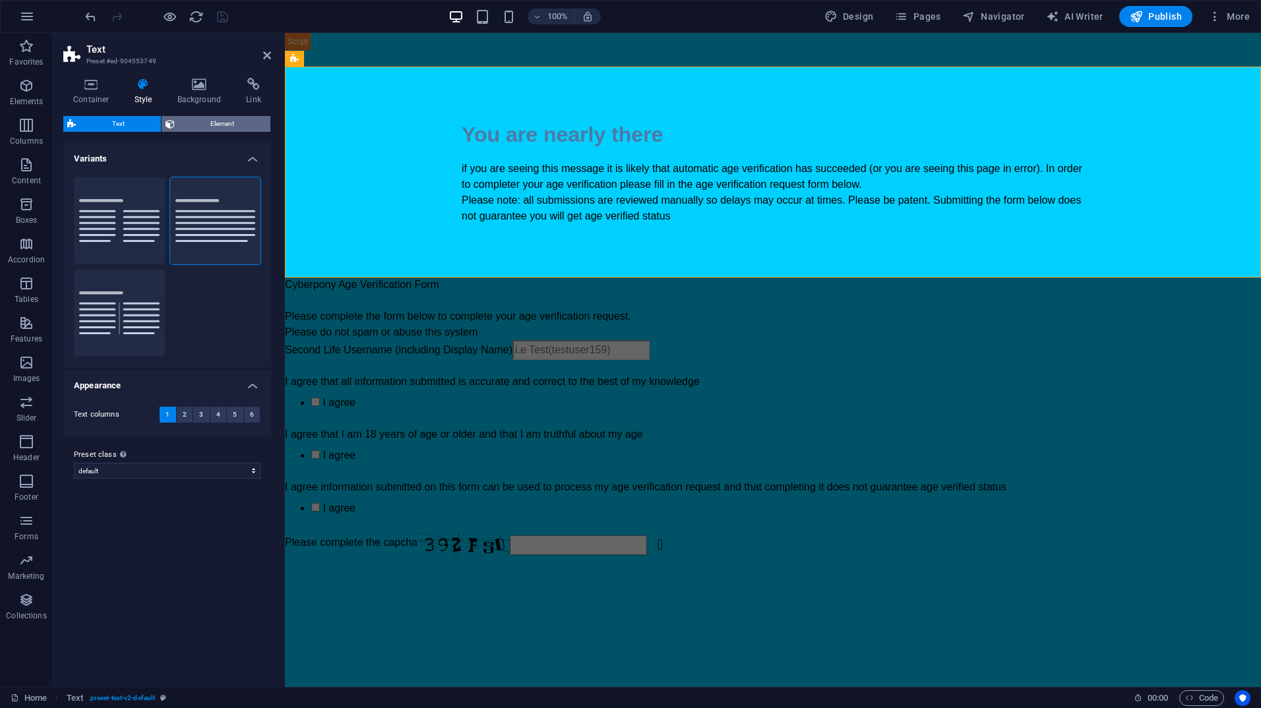
click at [211, 124] on span "Element" at bounding box center [223, 124] width 88 height 16
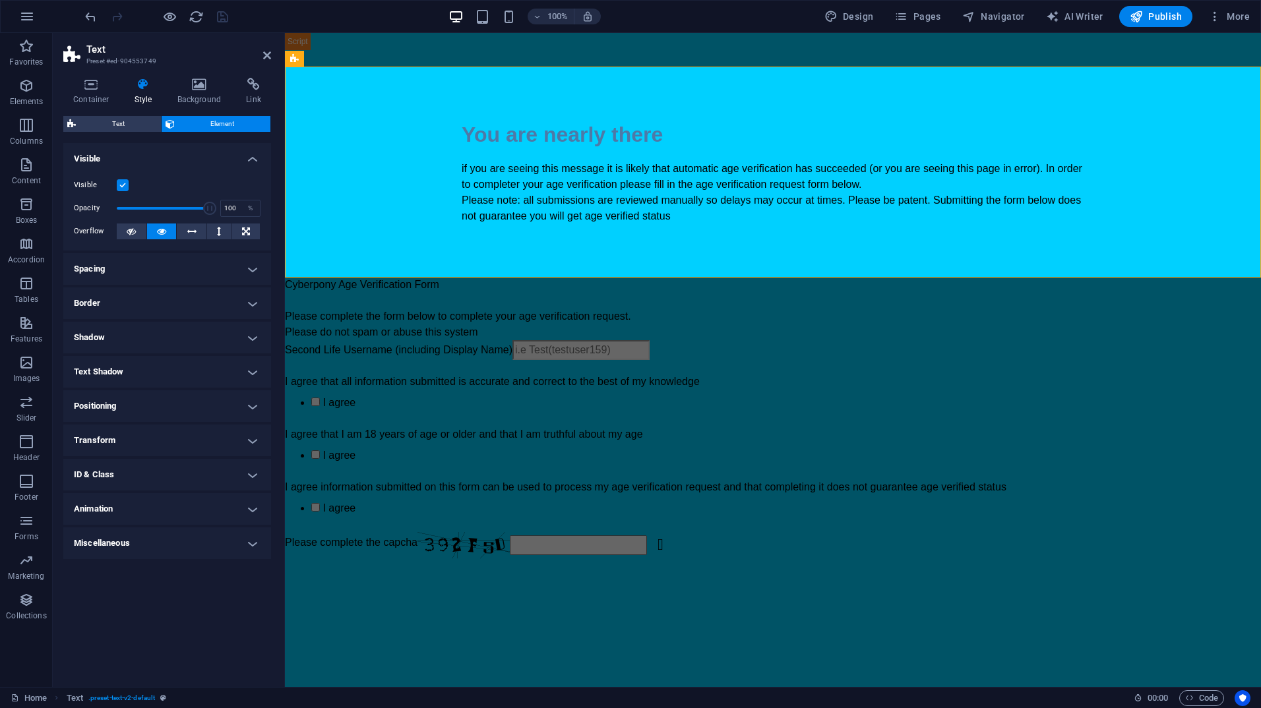
click at [186, 429] on h4 "Transform" at bounding box center [167, 441] width 208 height 32
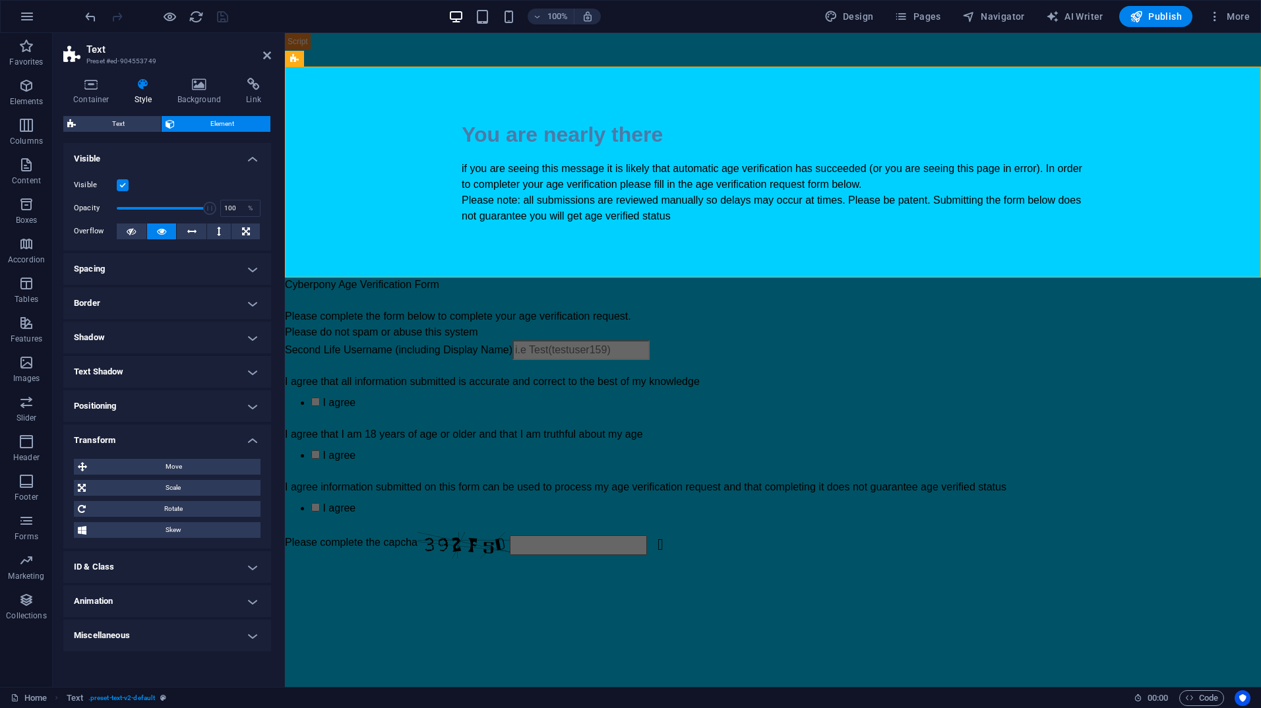
click at [186, 429] on h4 "Transform" at bounding box center [167, 437] width 208 height 24
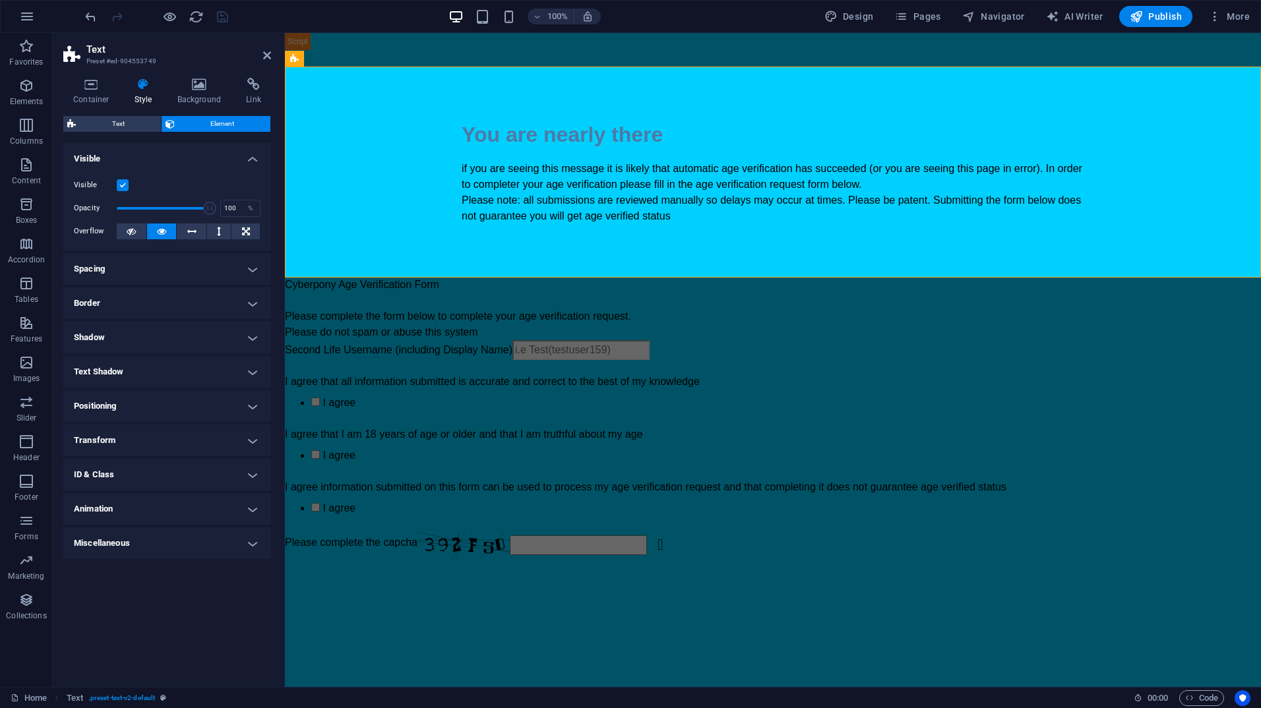
click at [168, 471] on h4 "ID & Class" at bounding box center [167, 475] width 208 height 32
